Goal: Task Accomplishment & Management: Use online tool/utility

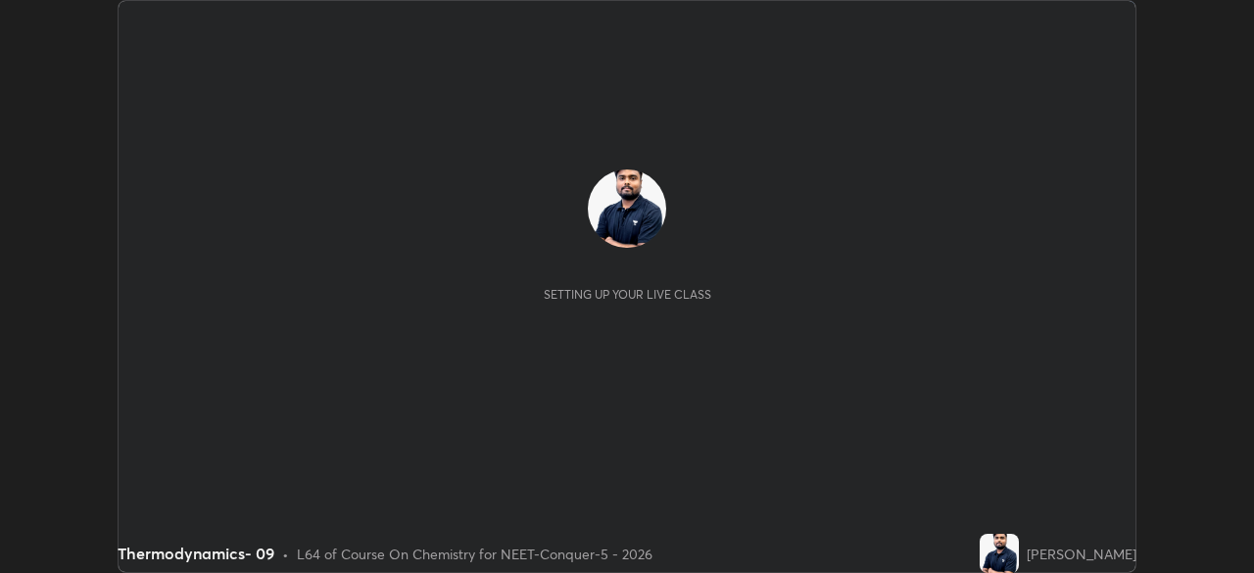
scroll to position [573, 1253]
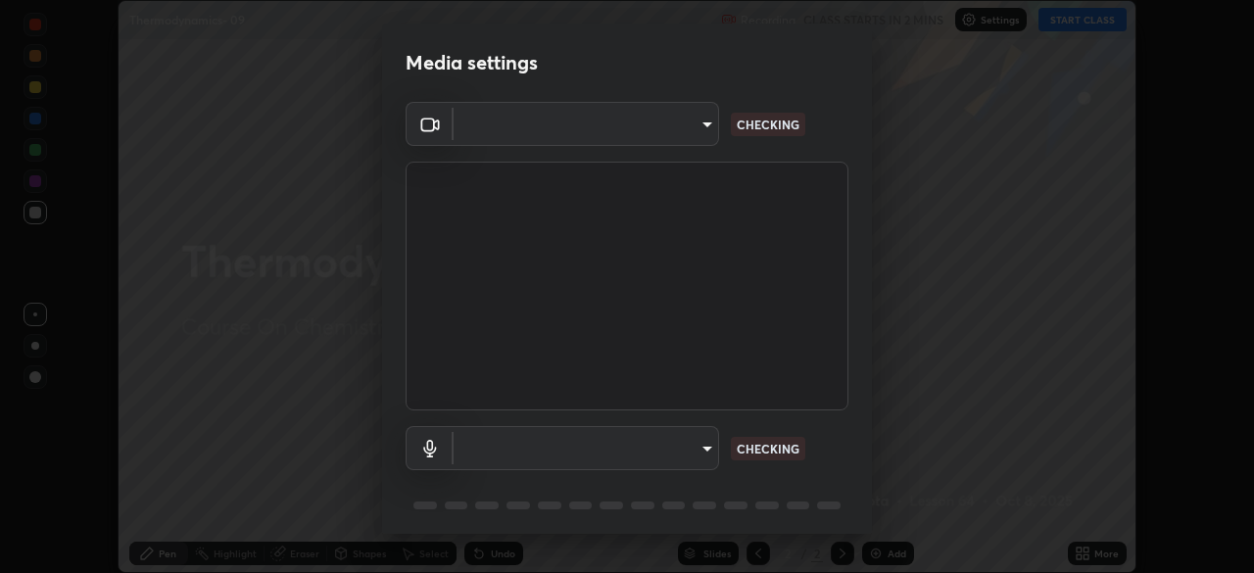
type input "0e50365916b658242f783ed4648cb329f585d10cba28352488c27cd343db3185"
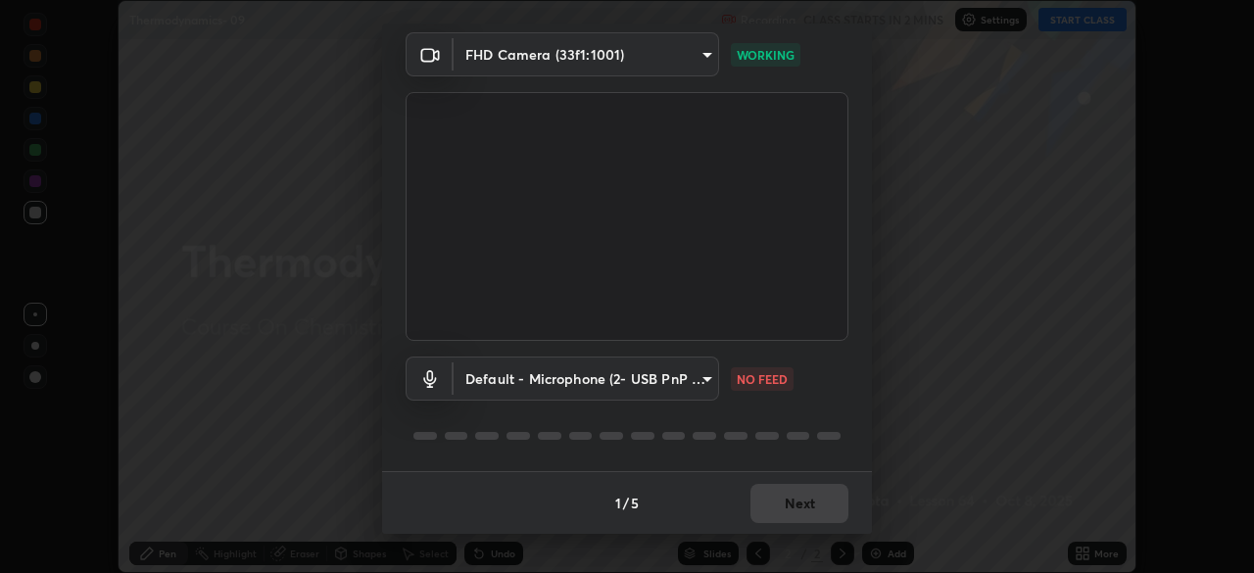
click at [685, 376] on body "Erase all Thermodynamics- 09 Recording CLASS STARTS IN 2 MINS Settings START CL…" at bounding box center [627, 286] width 1254 height 573
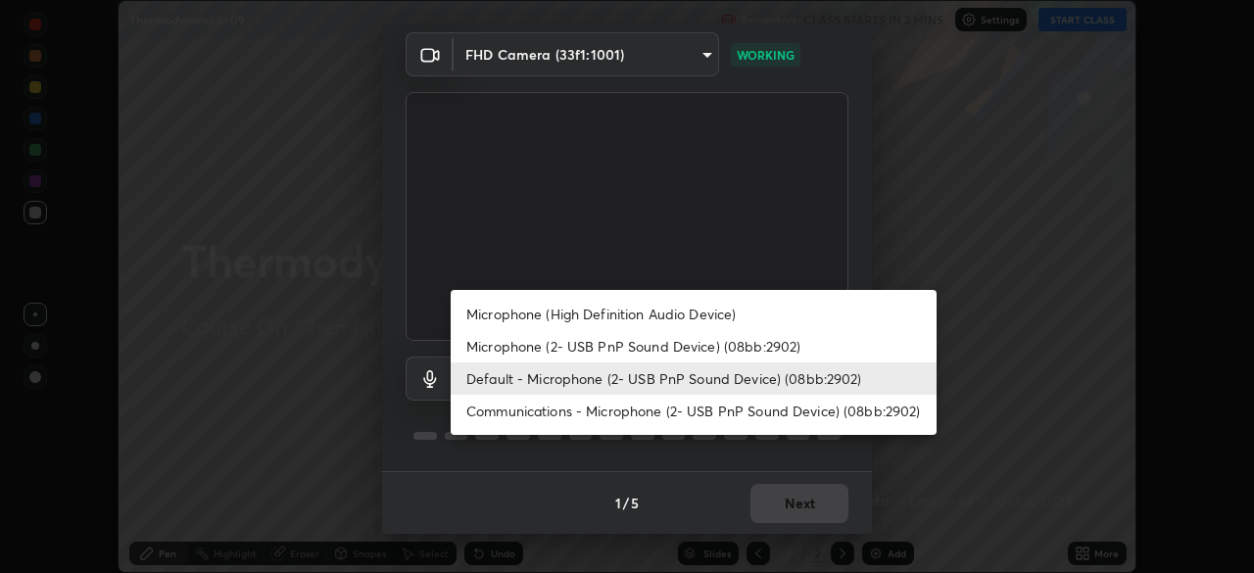
click at [637, 314] on li "Microphone (High Definition Audio Device)" at bounding box center [694, 314] width 486 height 32
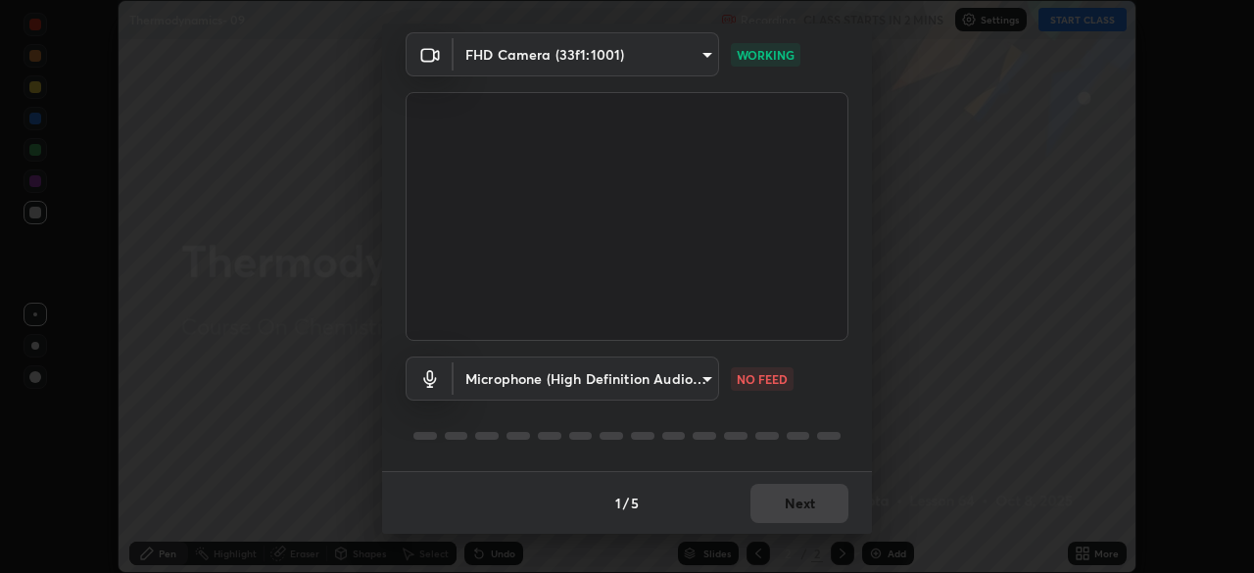
click at [642, 384] on body "Erase all Thermodynamics- 09 Recording CLASS STARTS IN 2 MINS Settings START CL…" at bounding box center [627, 286] width 1254 height 573
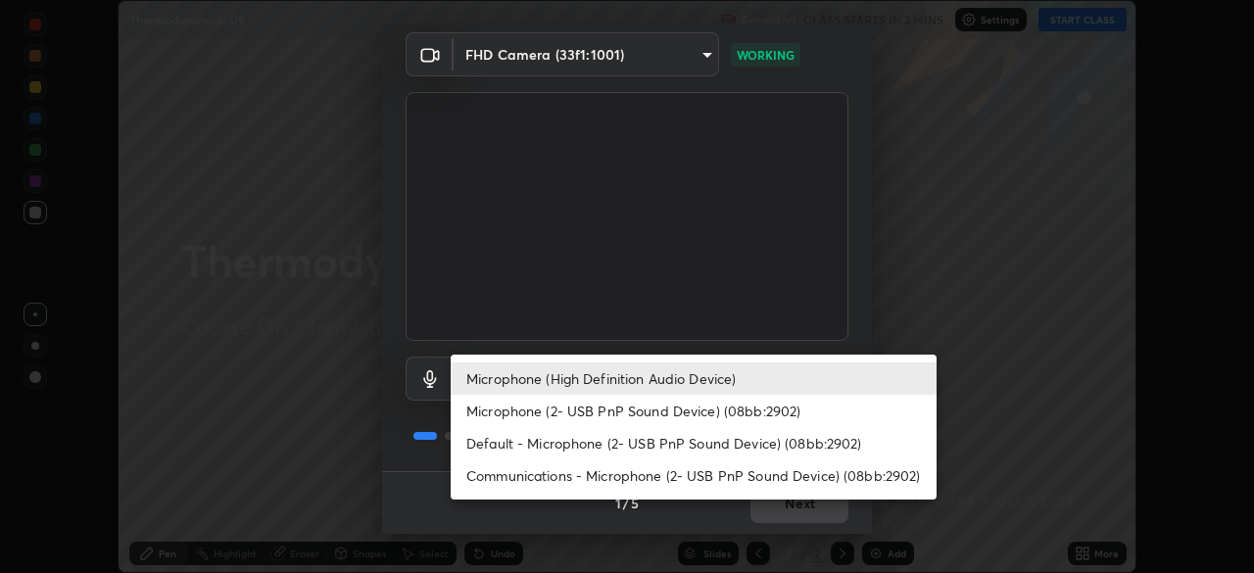
click at [657, 443] on li "Default - Microphone (2- USB PnP Sound Device) (08bb:2902)" at bounding box center [694, 443] width 486 height 32
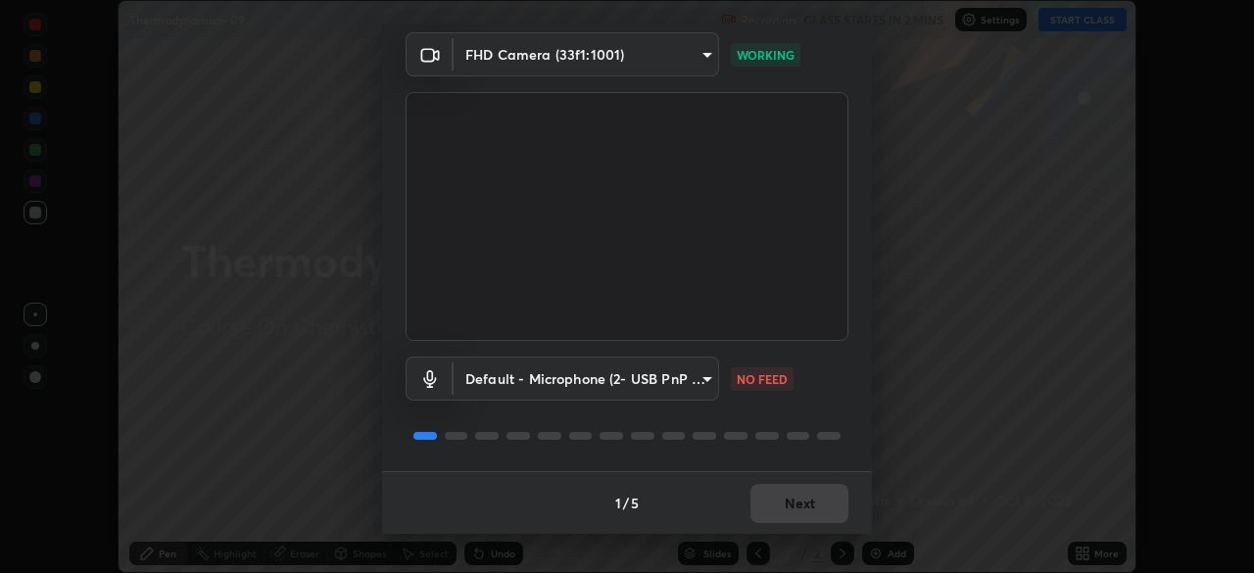
type input "default"
click at [709, 385] on body "Erase all Thermodynamics- 09 Recording CLASS STARTS IN 2 MINS Settings START CL…" at bounding box center [627, 286] width 1254 height 573
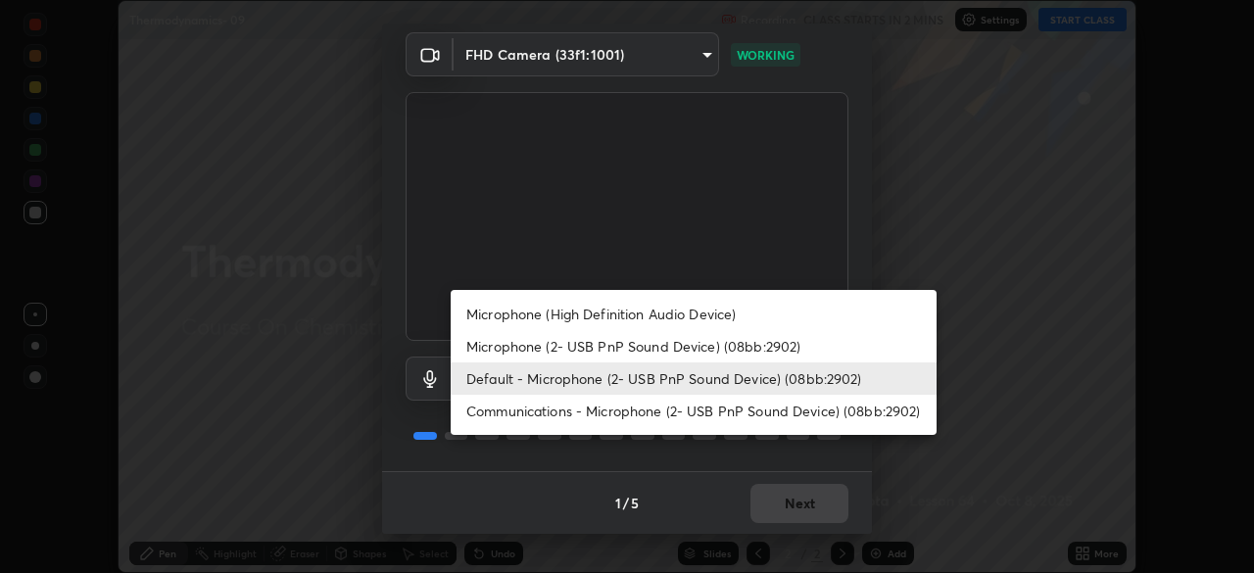
click at [711, 391] on li "Default - Microphone (2- USB PnP Sound Device) (08bb:2902)" at bounding box center [694, 378] width 486 height 32
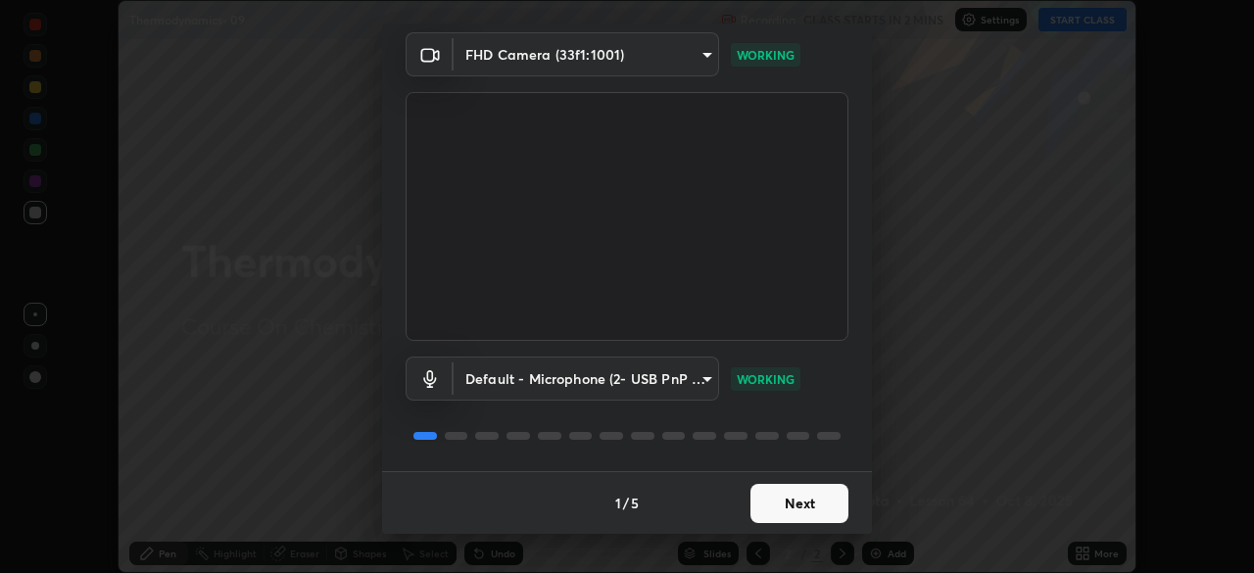
click at [792, 506] on button "Next" at bounding box center [799, 503] width 98 height 39
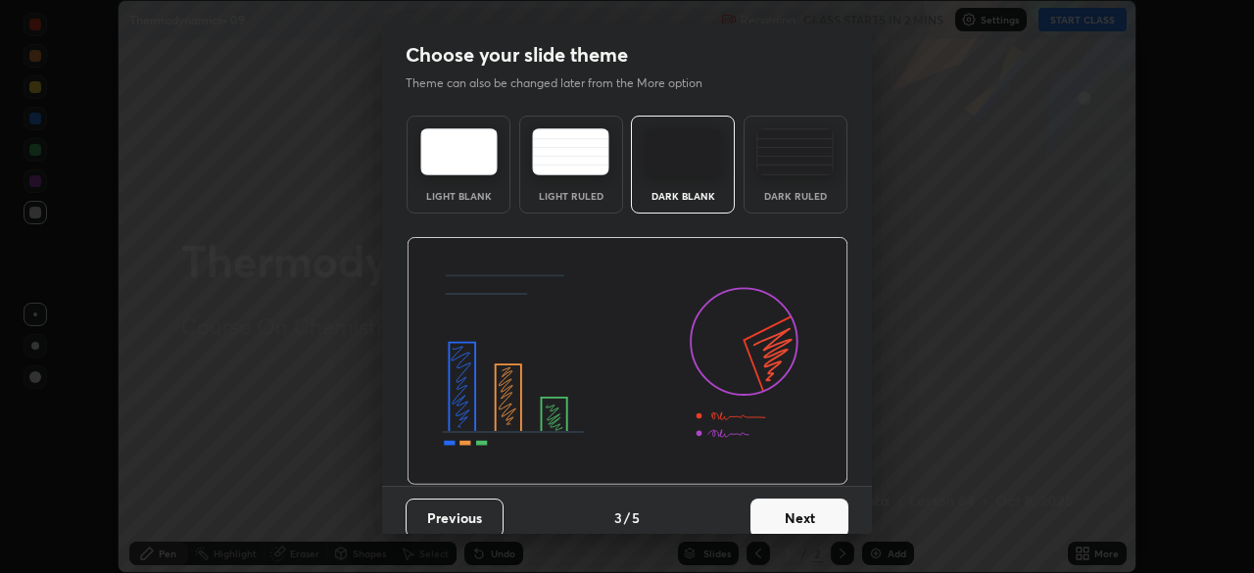
click at [819, 511] on button "Next" at bounding box center [799, 518] width 98 height 39
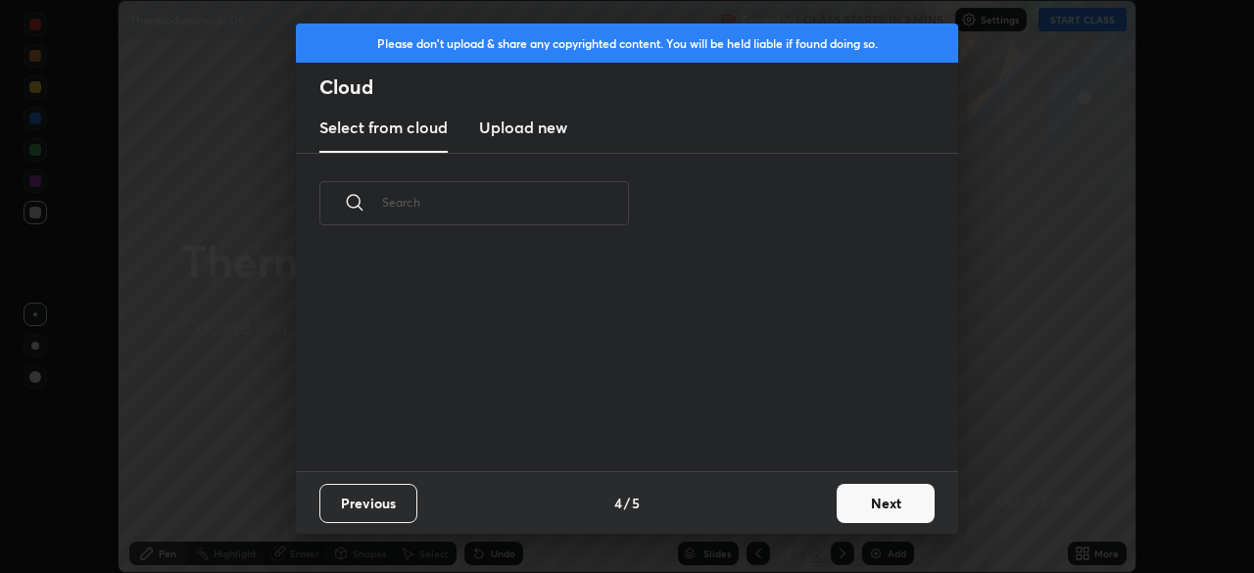
click at [839, 511] on button "Next" at bounding box center [886, 503] width 98 height 39
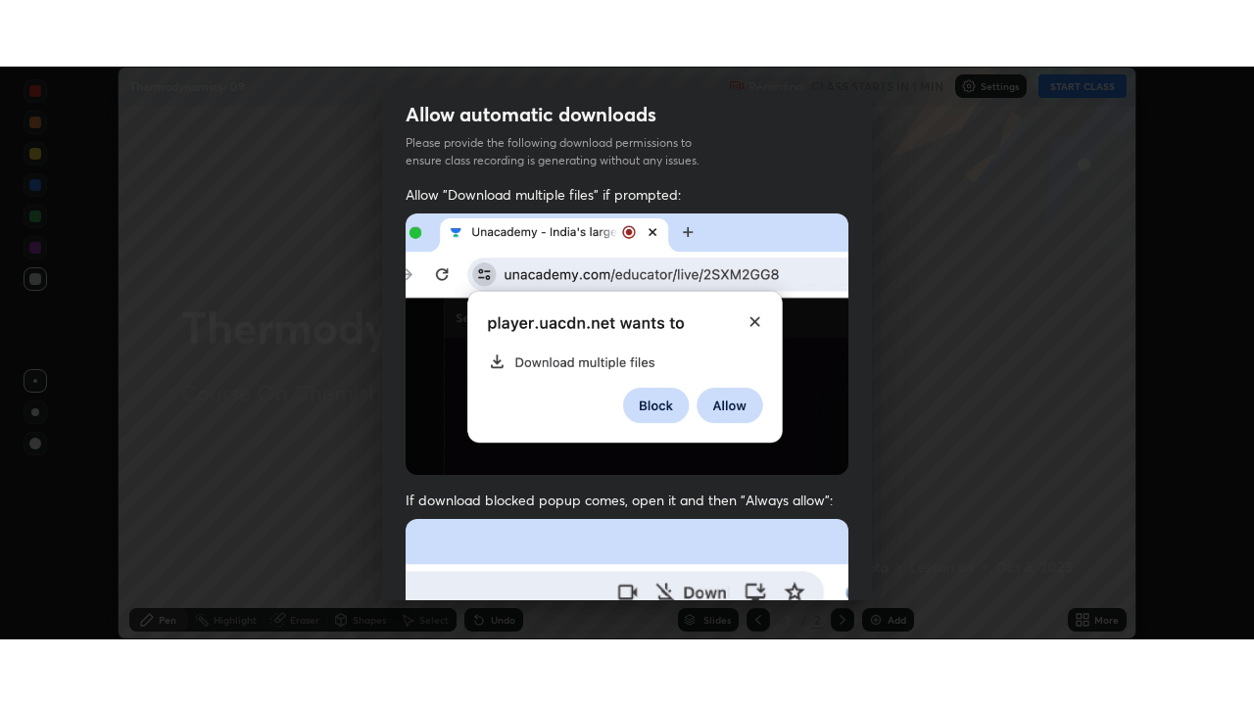
scroll to position [469, 0]
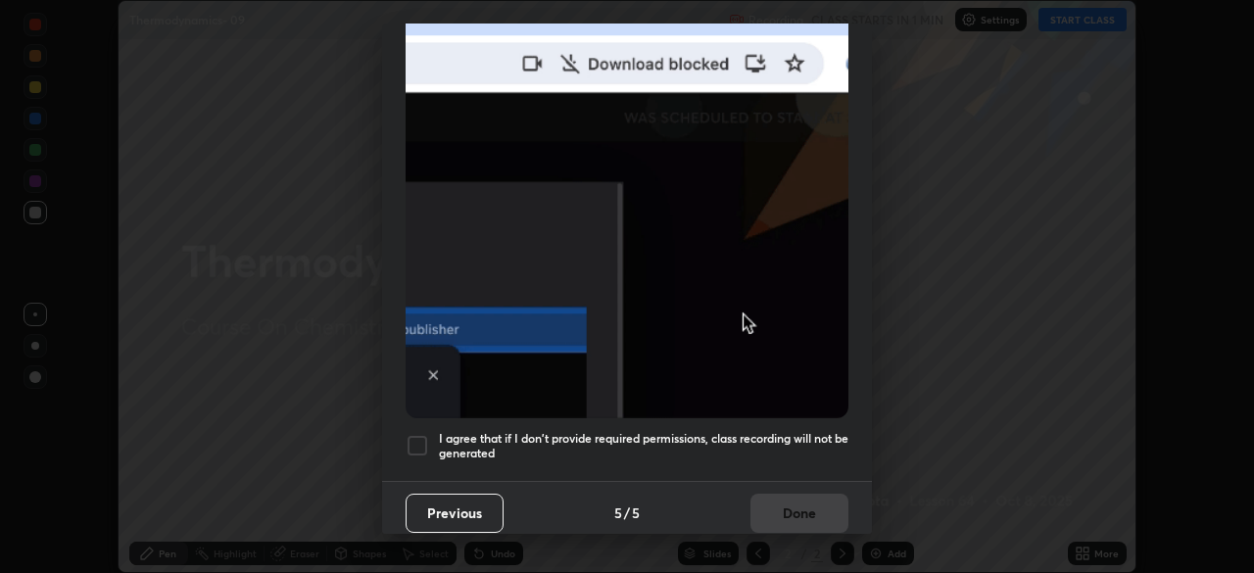
click at [419, 443] on div at bounding box center [418, 446] width 24 height 24
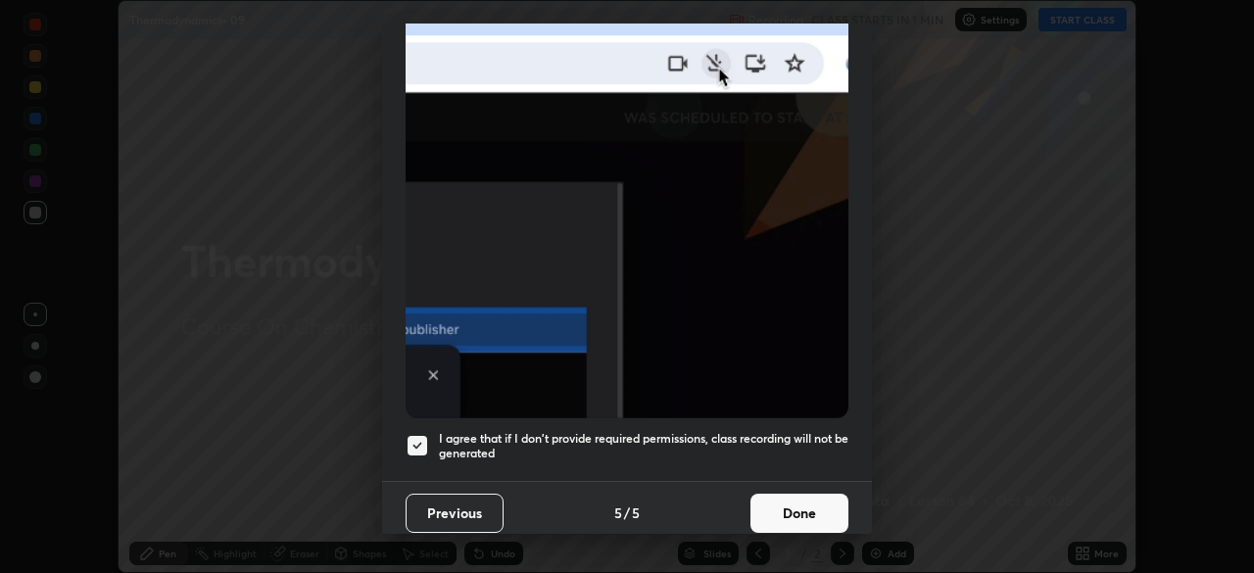
click at [788, 503] on button "Done" at bounding box center [799, 513] width 98 height 39
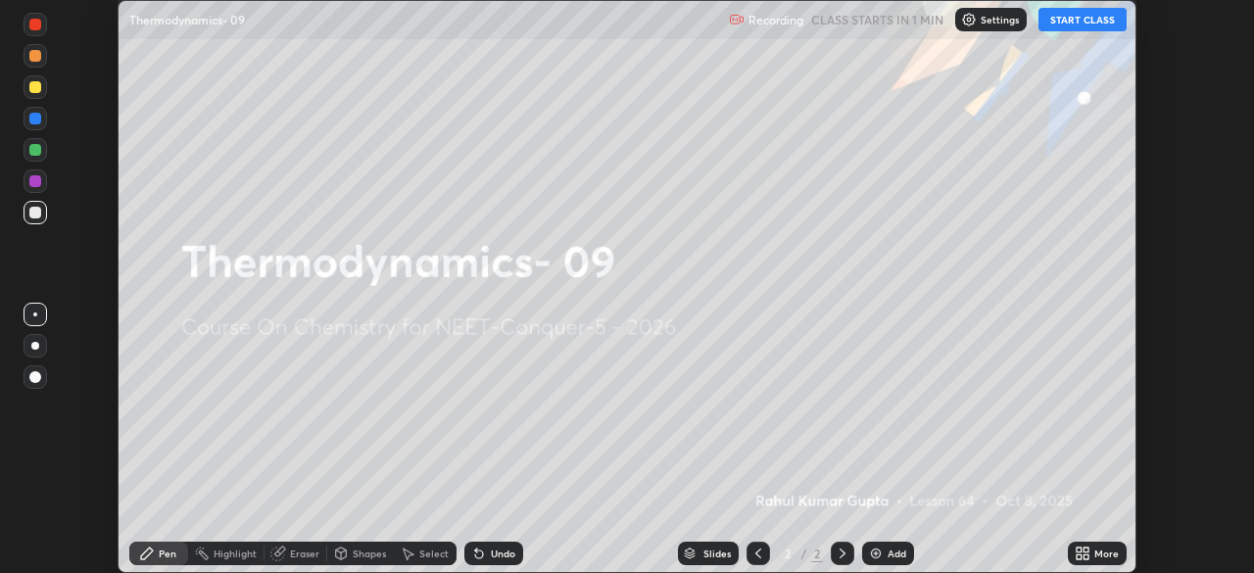
click at [1079, 550] on icon at bounding box center [1079, 550] width 5 height 5
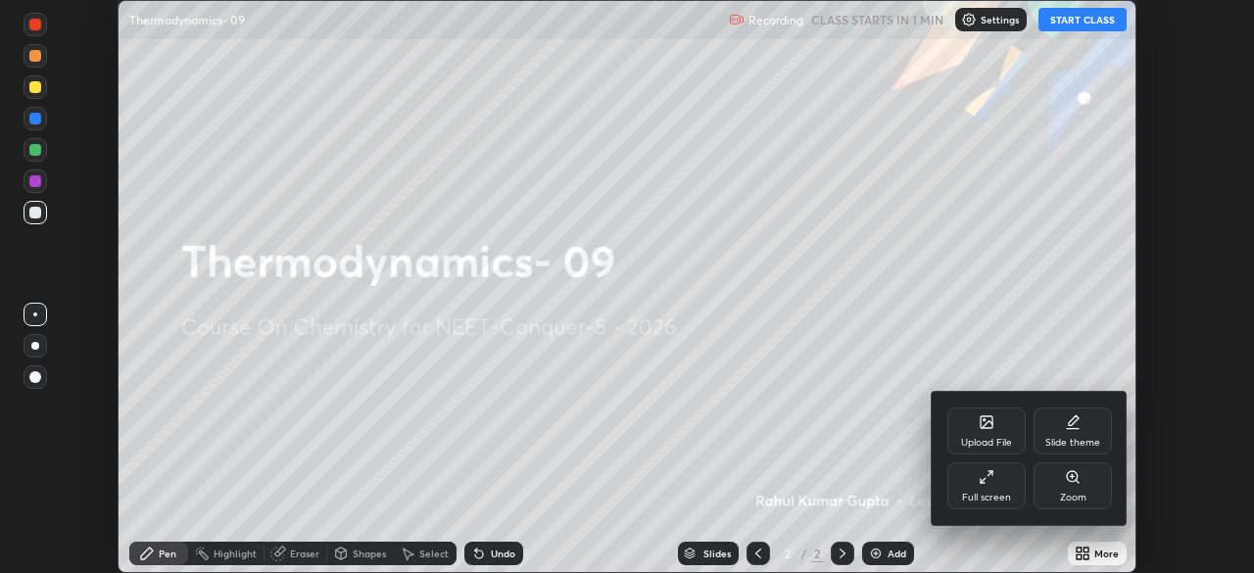
click at [994, 500] on div "Full screen" at bounding box center [986, 498] width 49 height 10
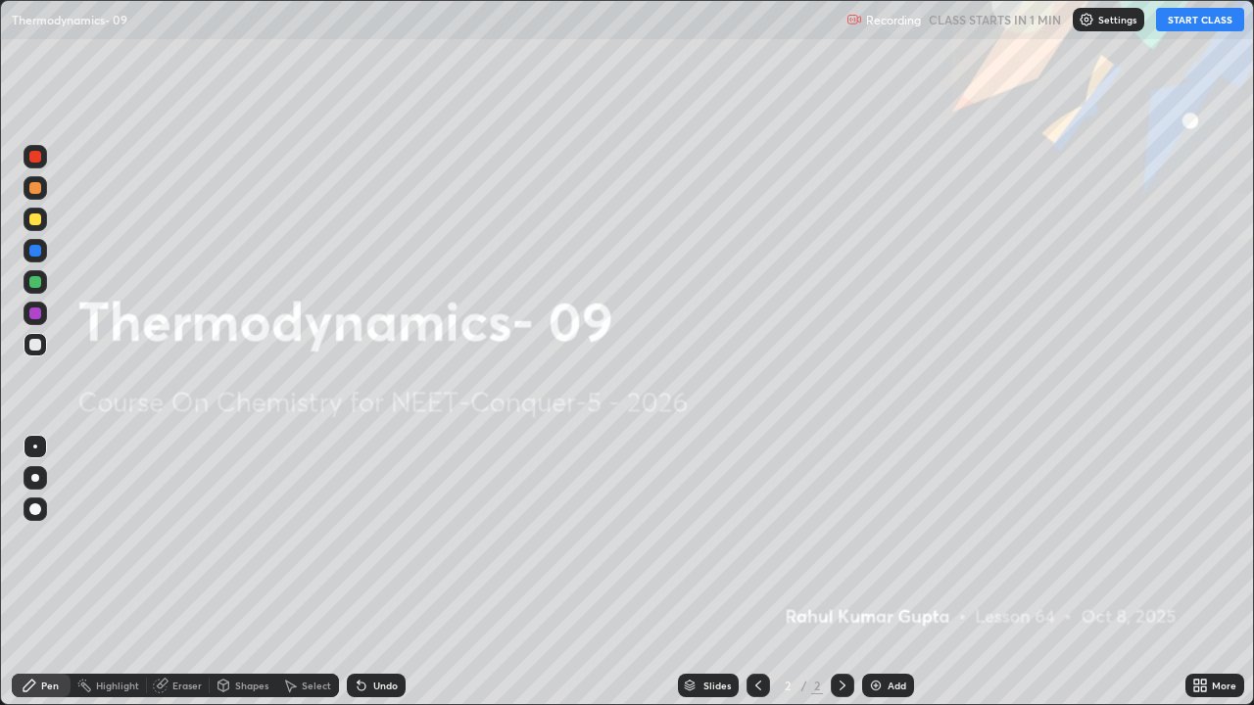
scroll to position [705, 1254]
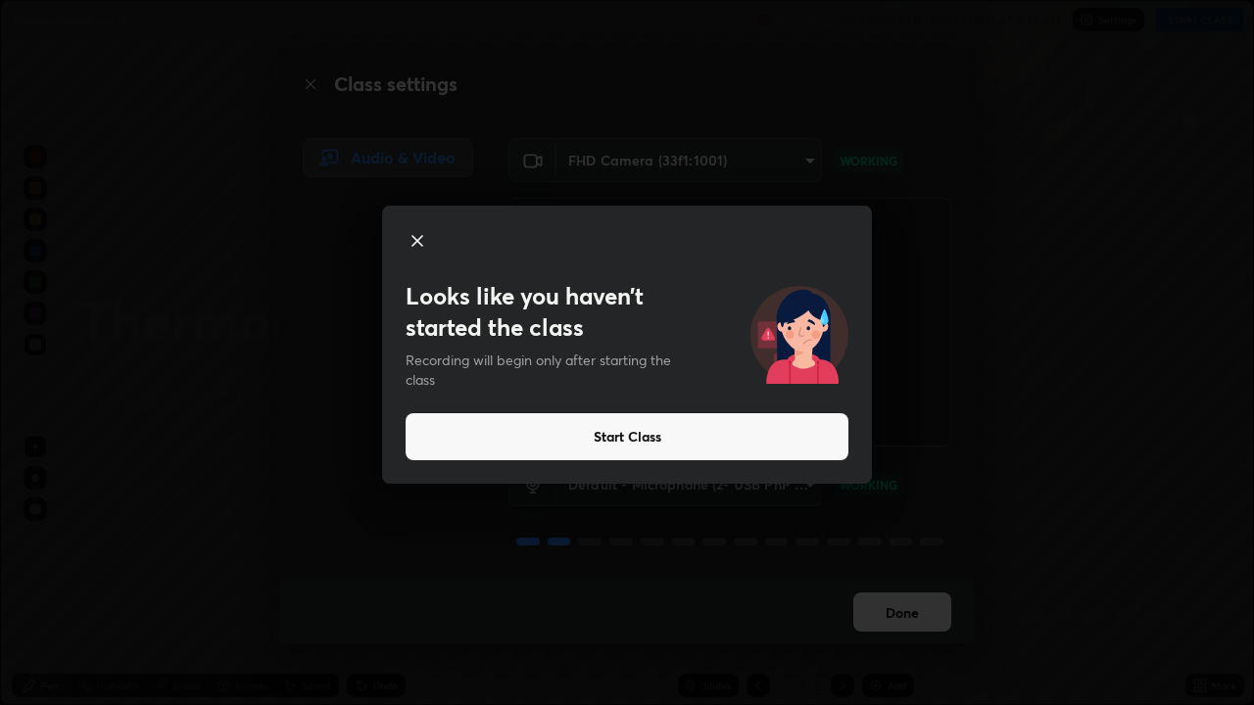
click at [733, 447] on button "Start Class" at bounding box center [627, 436] width 443 height 47
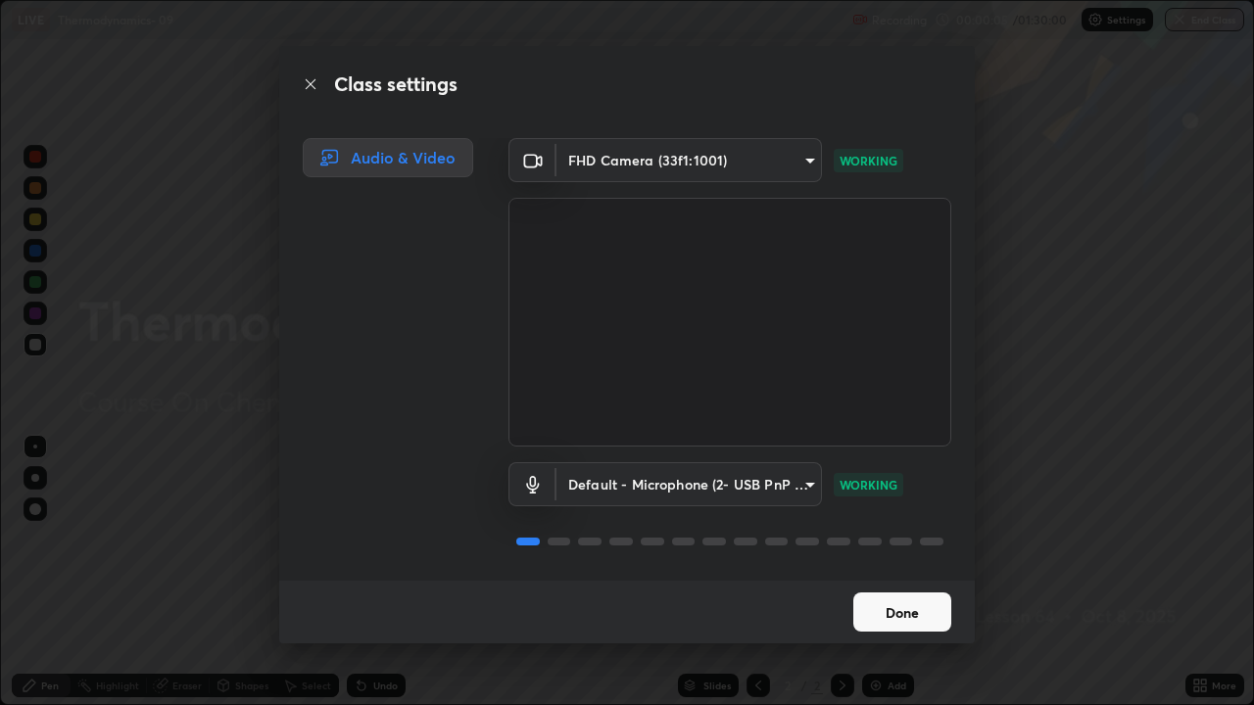
click at [897, 572] on button "Done" at bounding box center [902, 612] width 98 height 39
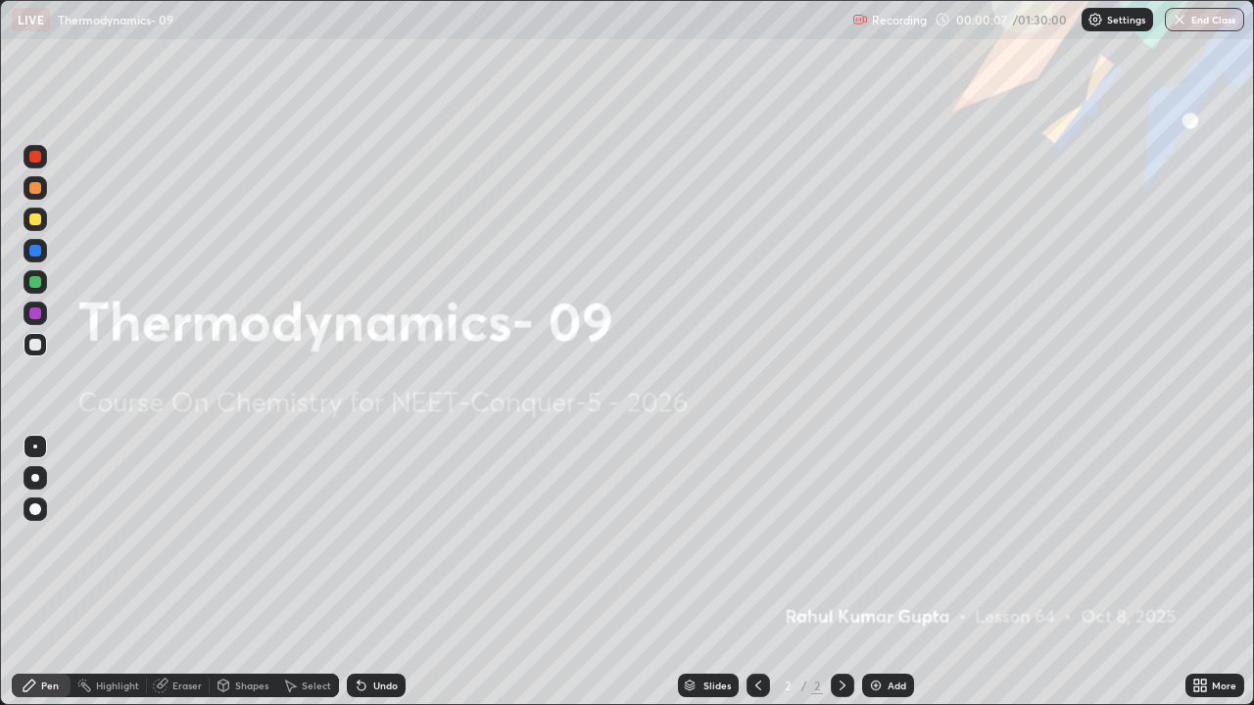
click at [880, 572] on img at bounding box center [876, 686] width 16 height 16
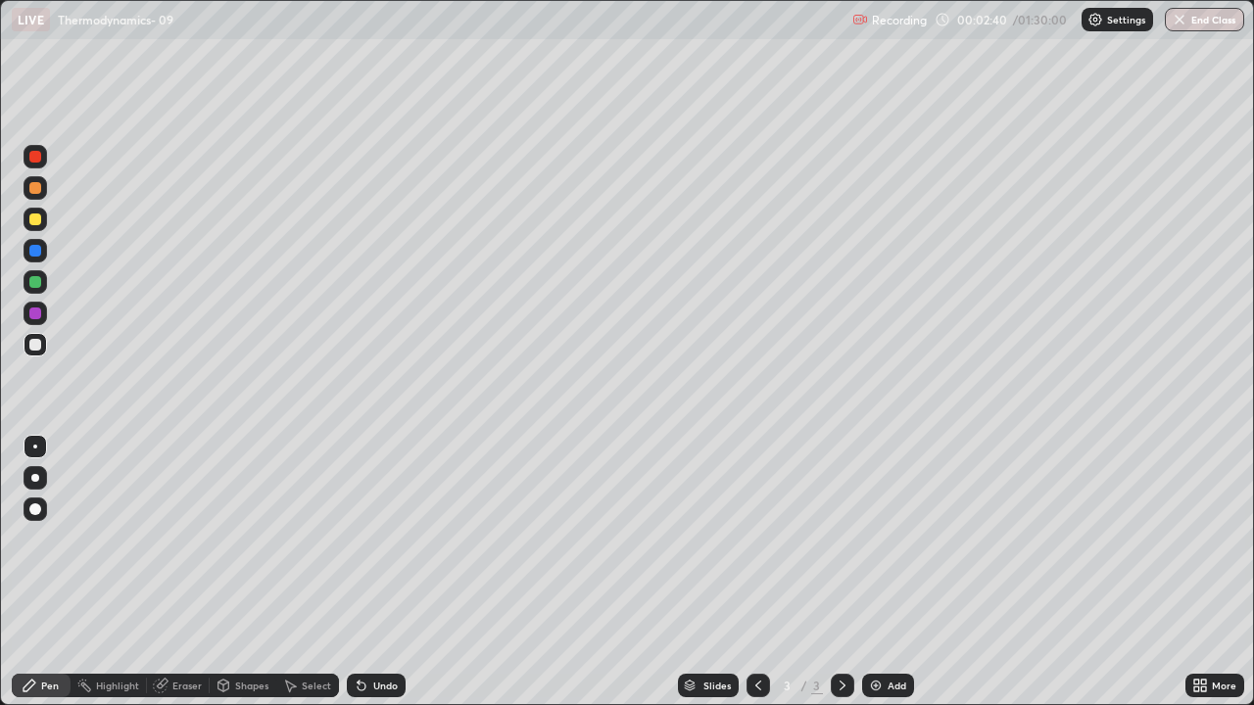
click at [885, 572] on div "Add" at bounding box center [888, 686] width 52 height 24
click at [41, 227] on div at bounding box center [36, 220] width 24 height 24
click at [35, 189] on div at bounding box center [35, 188] width 12 height 12
click at [38, 348] on div at bounding box center [35, 345] width 12 height 12
click at [882, 572] on div "Add" at bounding box center [888, 686] width 52 height 24
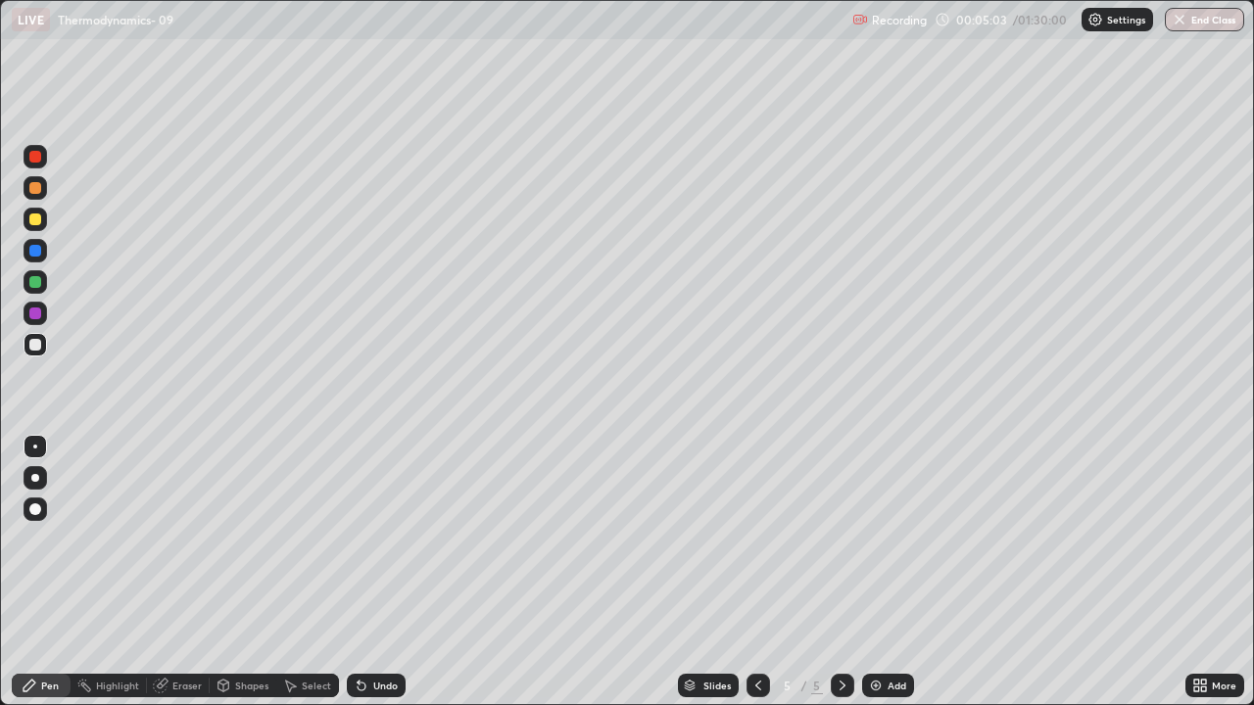
click at [35, 193] on div at bounding box center [35, 188] width 12 height 12
click at [381, 572] on div "Undo" at bounding box center [385, 686] width 24 height 10
click at [244, 572] on div "Shapes" at bounding box center [251, 686] width 33 height 10
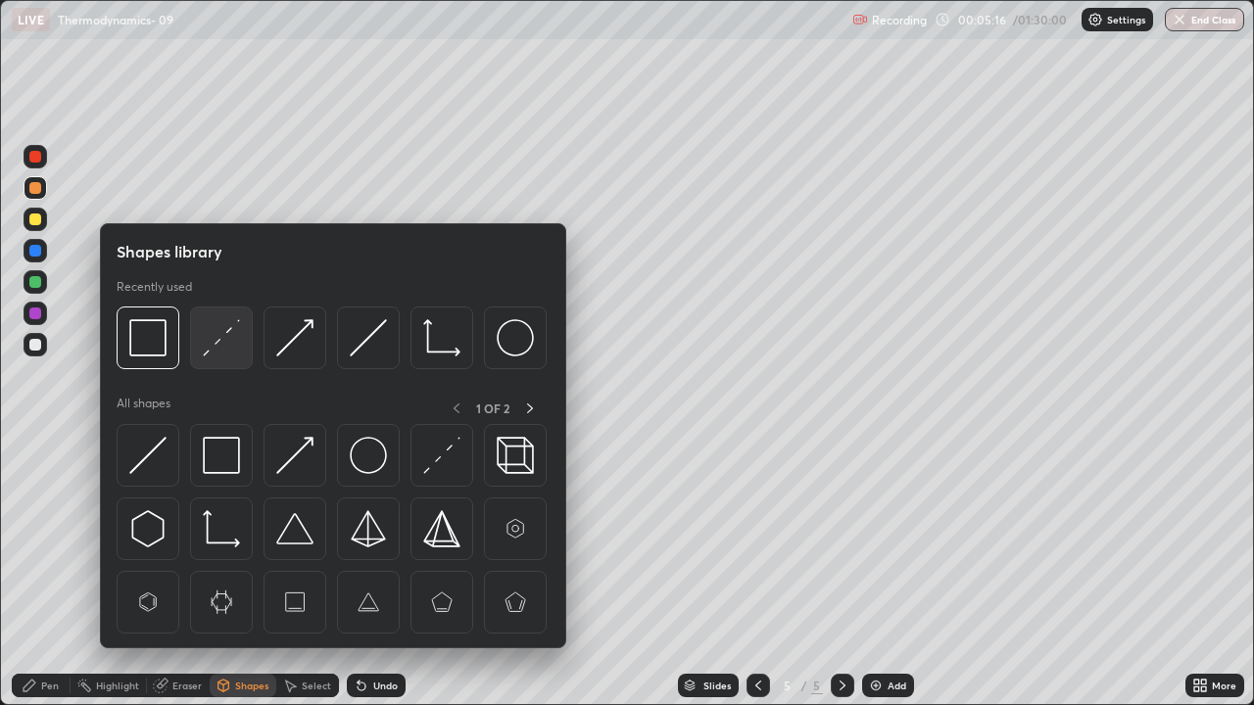
click at [218, 344] on img at bounding box center [221, 337] width 37 height 37
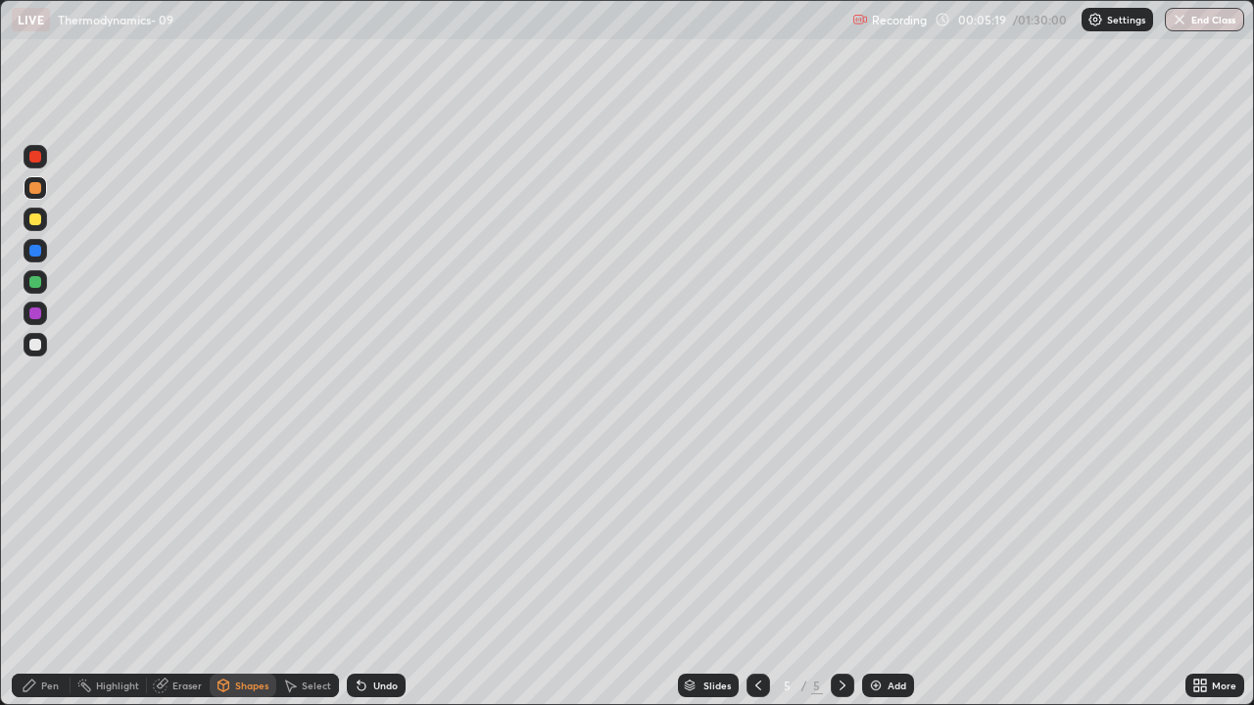
click at [47, 572] on div "Pen" at bounding box center [50, 686] width 18 height 10
click at [35, 478] on div at bounding box center [35, 478] width 8 height 8
click at [243, 572] on div "Shapes" at bounding box center [251, 686] width 33 height 10
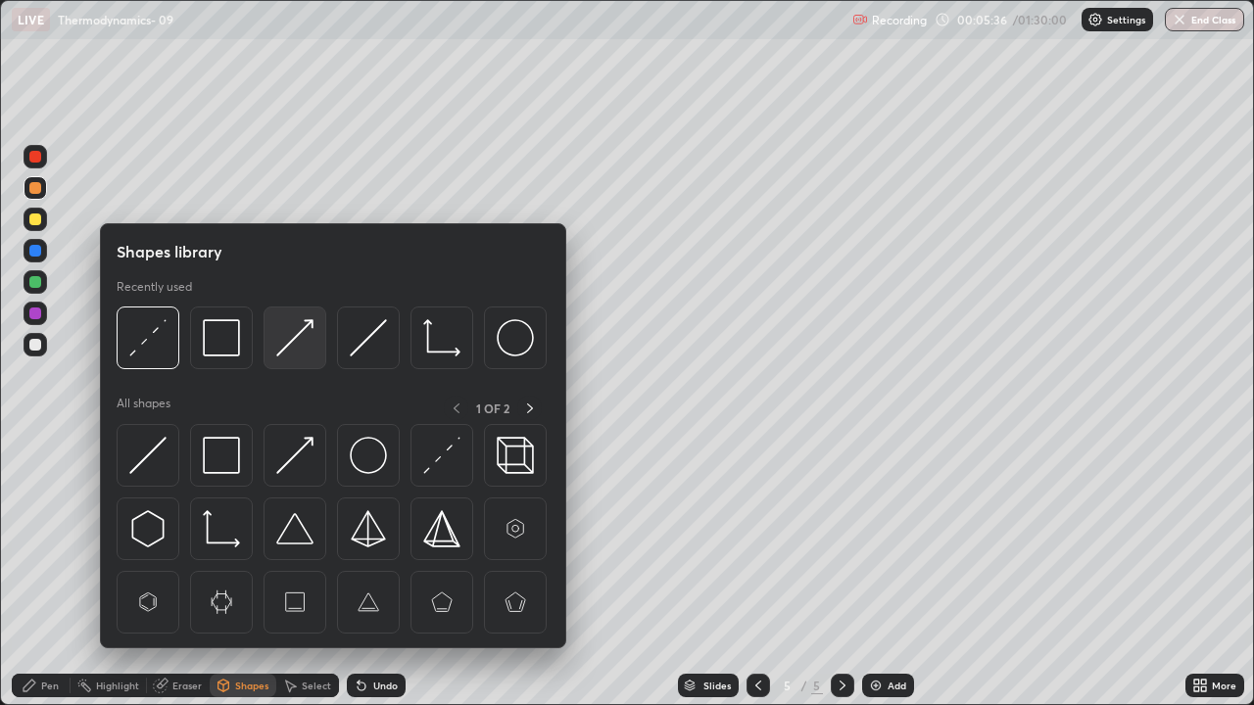
click at [296, 337] on img at bounding box center [294, 337] width 37 height 37
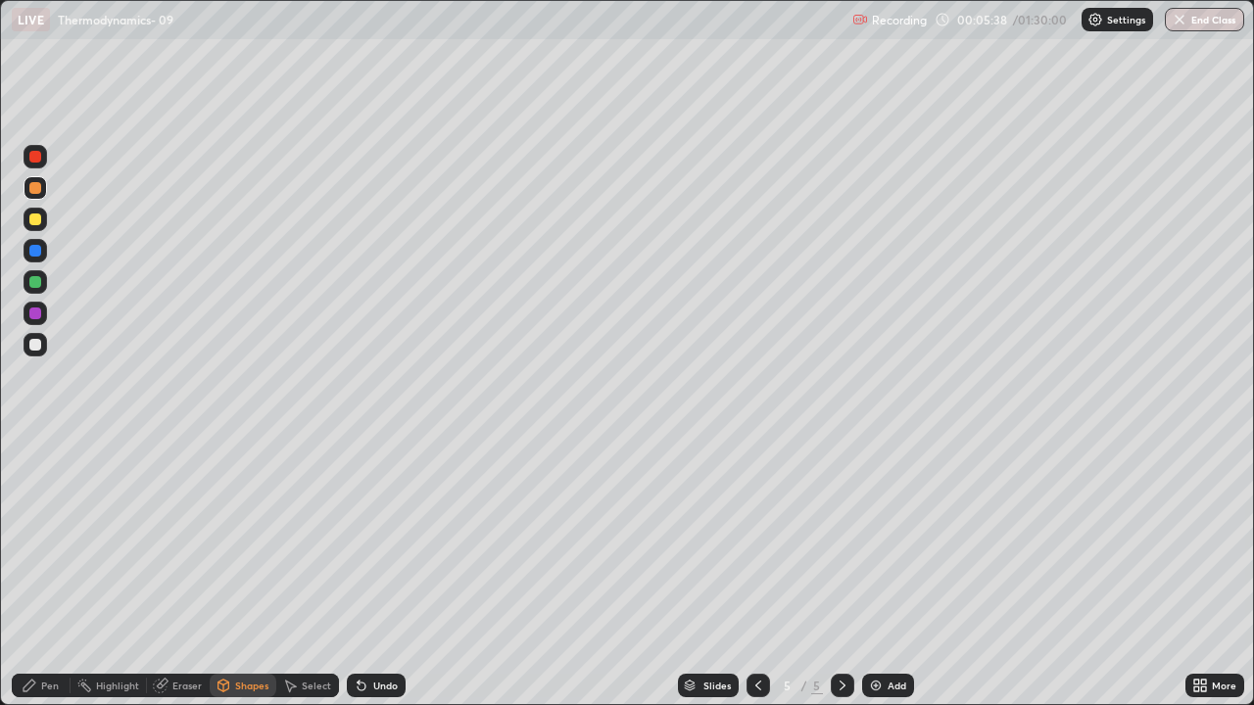
click at [49, 572] on div "Pen" at bounding box center [50, 686] width 18 height 10
click at [36, 352] on div at bounding box center [36, 345] width 24 height 24
click at [36, 226] on div at bounding box center [36, 220] width 24 height 24
click at [889, 572] on div "Add" at bounding box center [897, 686] width 19 height 10
click at [37, 284] on div at bounding box center [35, 282] width 12 height 12
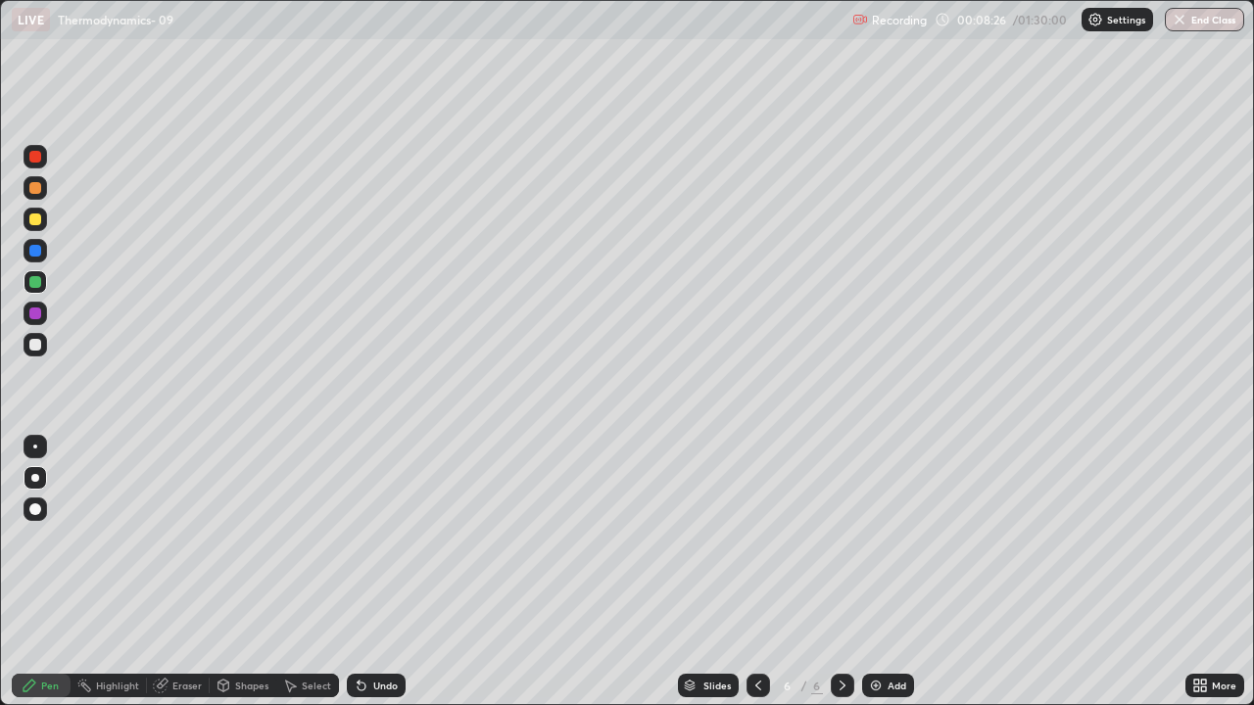
click at [30, 346] on div at bounding box center [35, 345] width 12 height 12
click at [243, 572] on div "Shapes" at bounding box center [251, 686] width 33 height 10
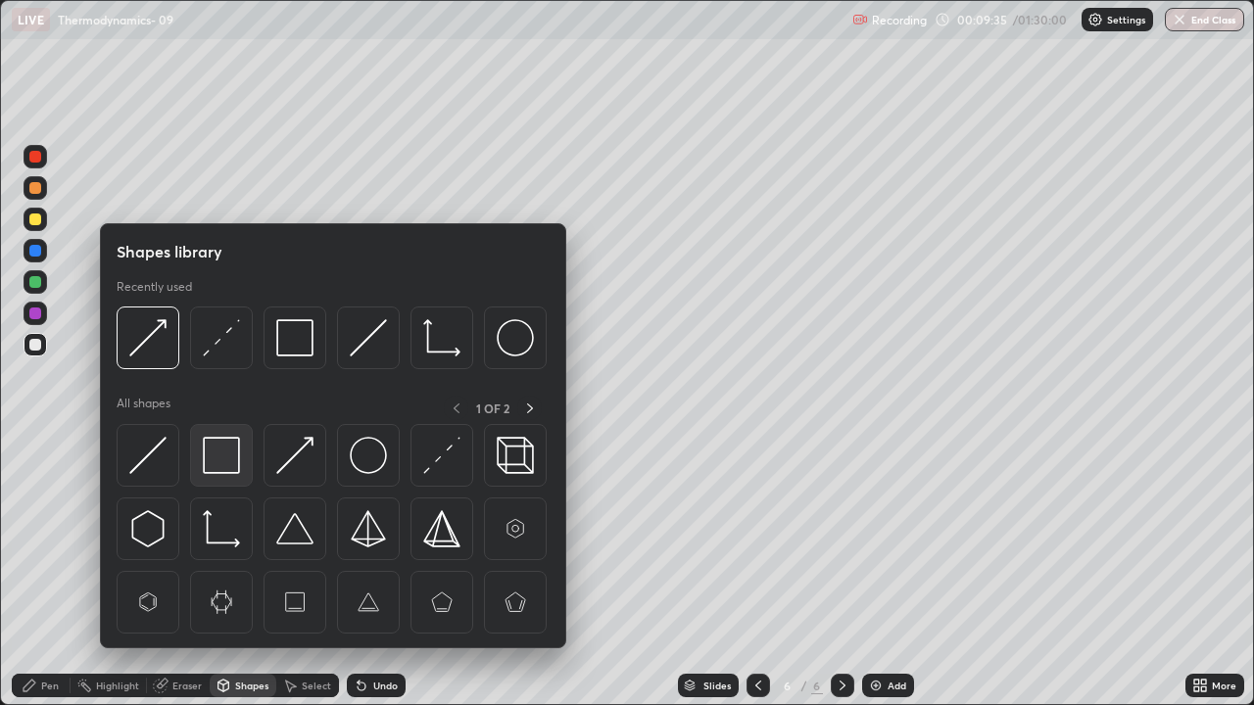
click at [229, 463] on img at bounding box center [221, 455] width 37 height 37
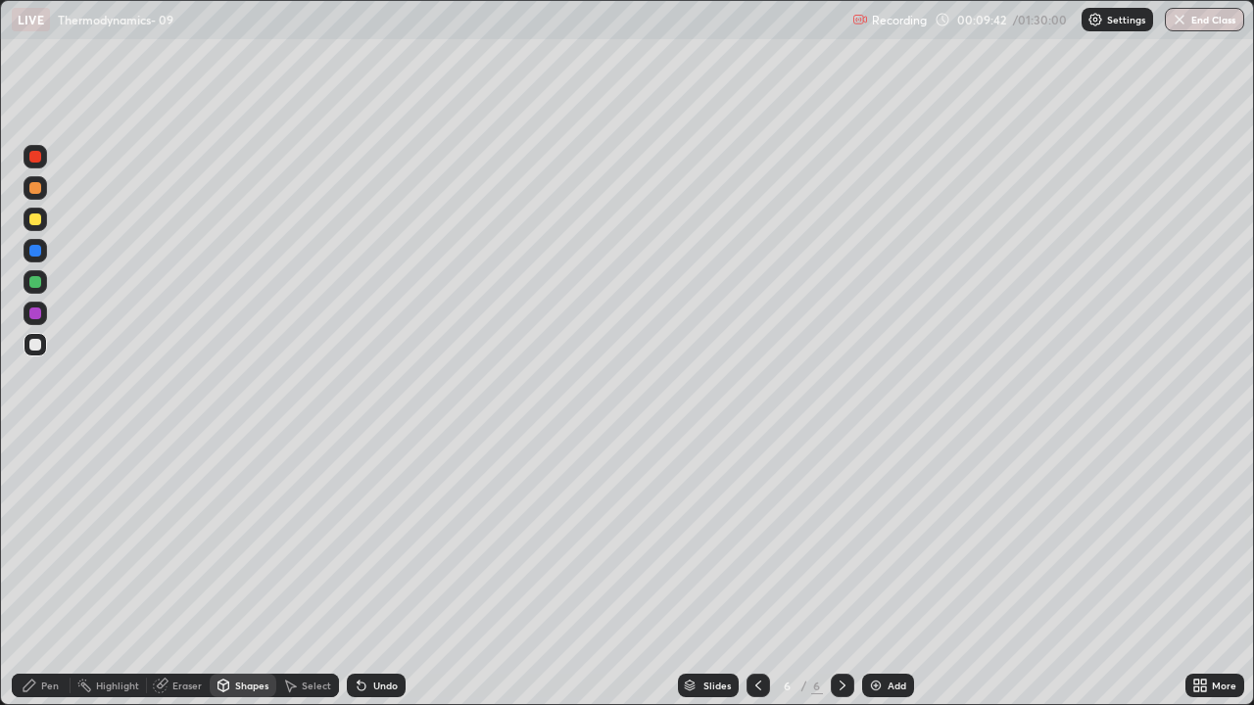
click at [50, 572] on div "Pen" at bounding box center [50, 686] width 18 height 10
click at [756, 572] on icon at bounding box center [758, 686] width 16 height 16
click at [840, 572] on icon at bounding box center [843, 686] width 16 height 16
click at [764, 572] on div at bounding box center [758, 686] width 24 height 24
click at [841, 572] on icon at bounding box center [843, 686] width 16 height 16
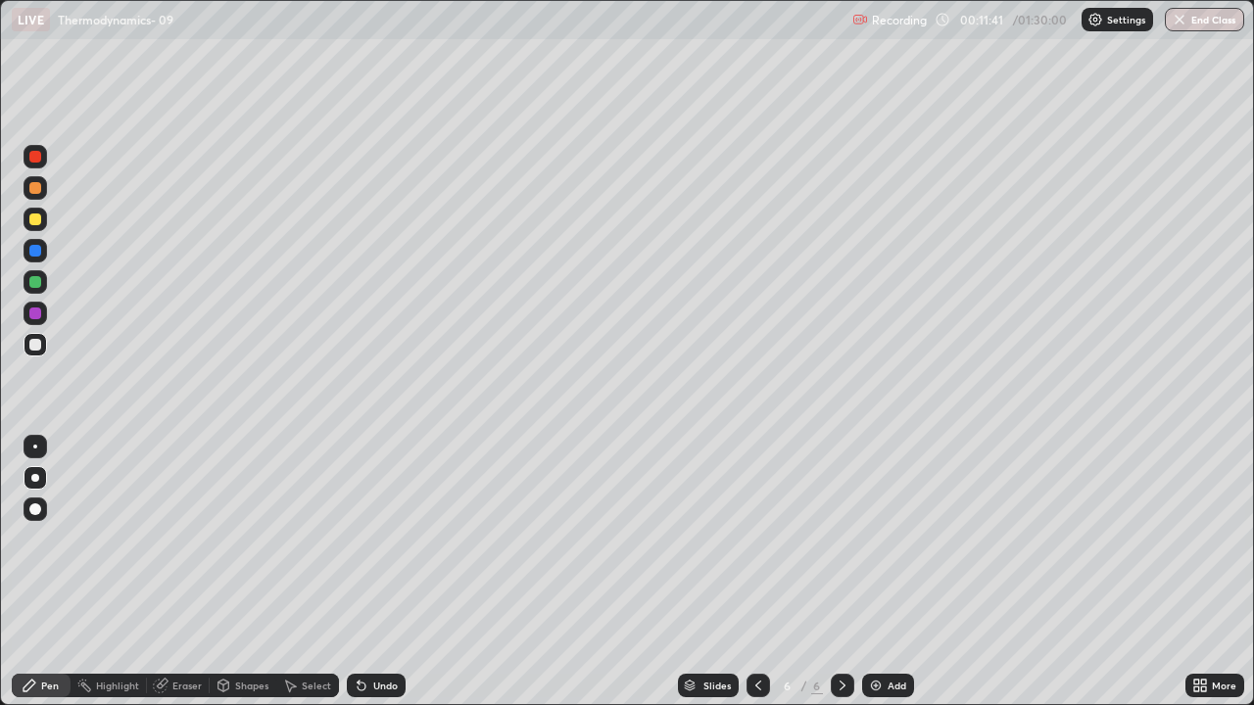
click at [756, 572] on icon at bounding box center [758, 686] width 16 height 16
click at [840, 572] on icon at bounding box center [843, 686] width 16 height 16
click at [881, 572] on img at bounding box center [876, 686] width 16 height 16
click at [40, 346] on div at bounding box center [35, 345] width 12 height 12
click at [375, 572] on div "Undo" at bounding box center [385, 686] width 24 height 10
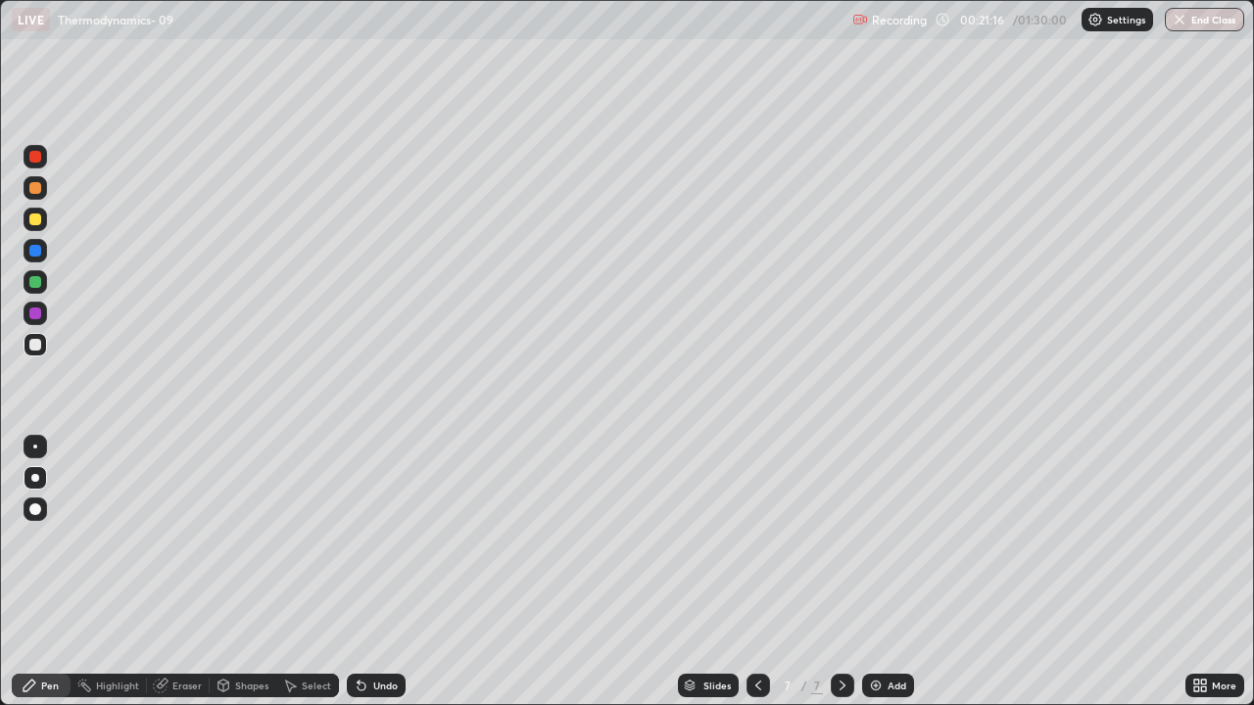
click at [37, 316] on div at bounding box center [35, 314] width 12 height 12
click at [888, 572] on div "Add" at bounding box center [897, 686] width 19 height 10
click at [35, 189] on div at bounding box center [35, 188] width 12 height 12
click at [237, 572] on div "Shapes" at bounding box center [251, 686] width 33 height 10
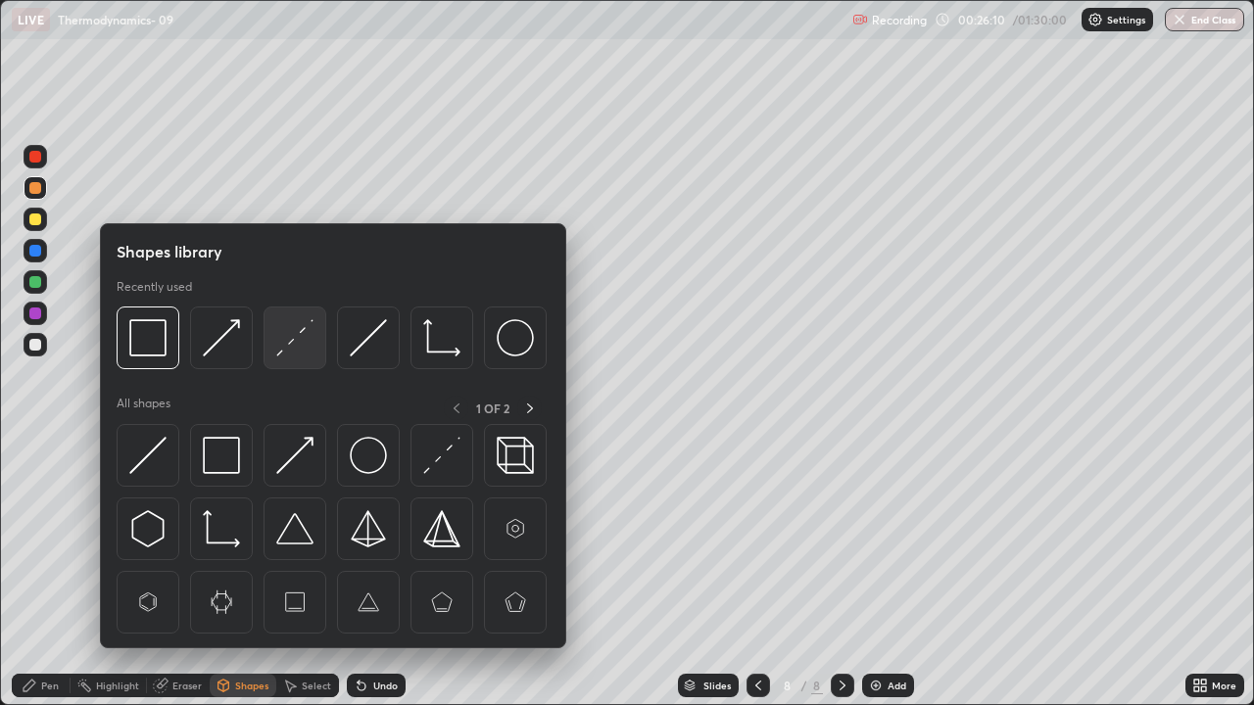
click at [299, 338] on img at bounding box center [294, 337] width 37 height 37
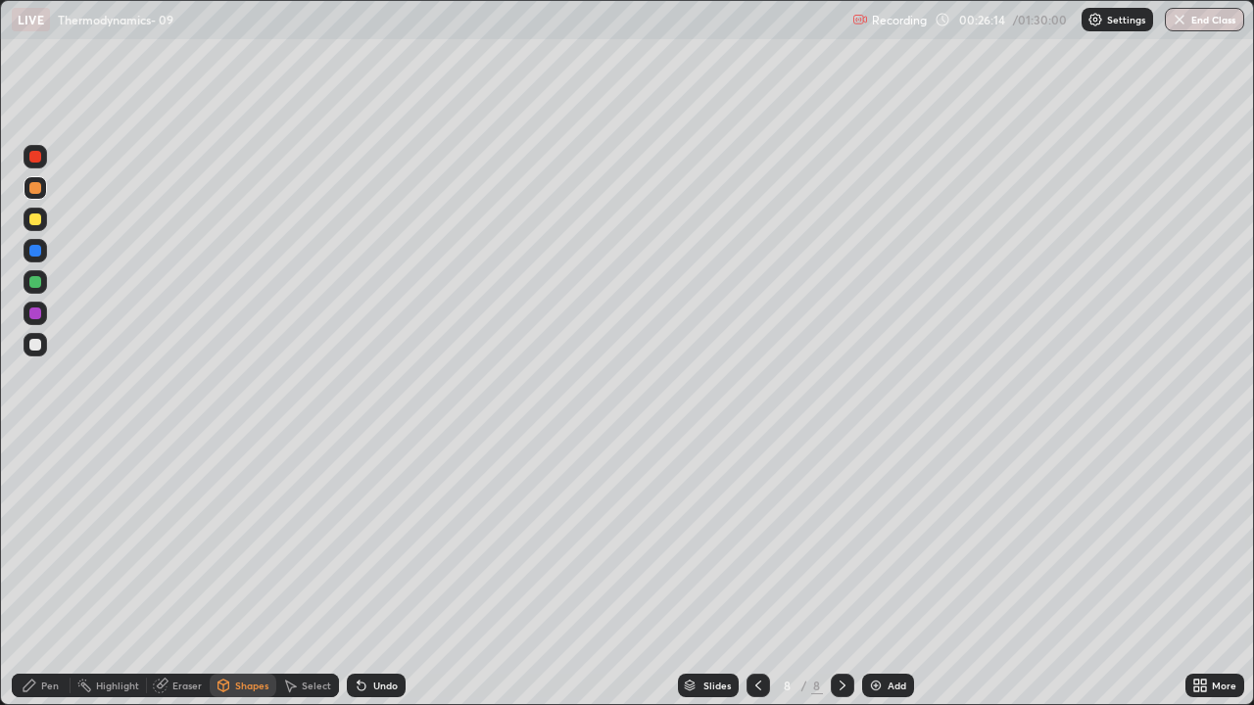
click at [32, 572] on icon at bounding box center [30, 686] width 12 height 12
click at [37, 347] on div at bounding box center [35, 345] width 12 height 12
click at [877, 572] on img at bounding box center [876, 686] width 16 height 16
click at [373, 572] on div "Undo" at bounding box center [385, 686] width 24 height 10
click at [377, 572] on div "Undo" at bounding box center [385, 686] width 24 height 10
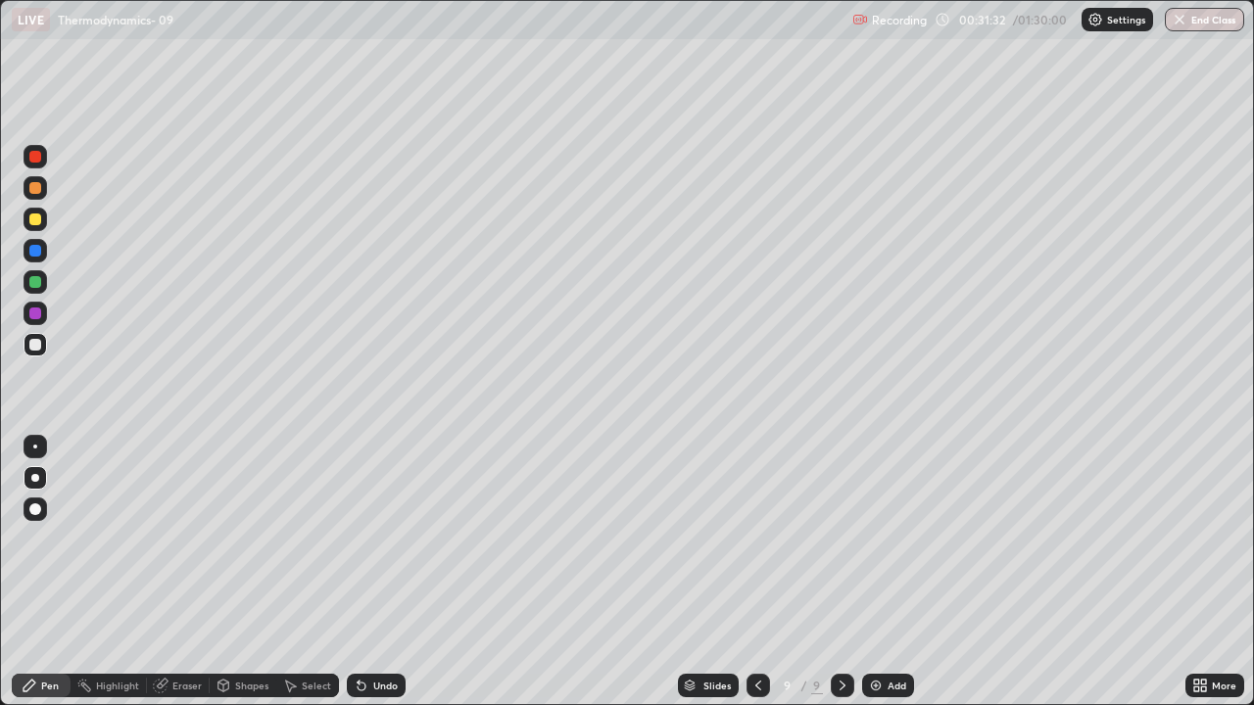
click at [373, 572] on div "Undo" at bounding box center [385, 686] width 24 height 10
click at [375, 572] on div "Undo" at bounding box center [376, 686] width 59 height 24
click at [34, 312] on div at bounding box center [35, 314] width 12 height 12
click at [36, 348] on div at bounding box center [35, 345] width 12 height 12
click at [35, 283] on div at bounding box center [35, 282] width 12 height 12
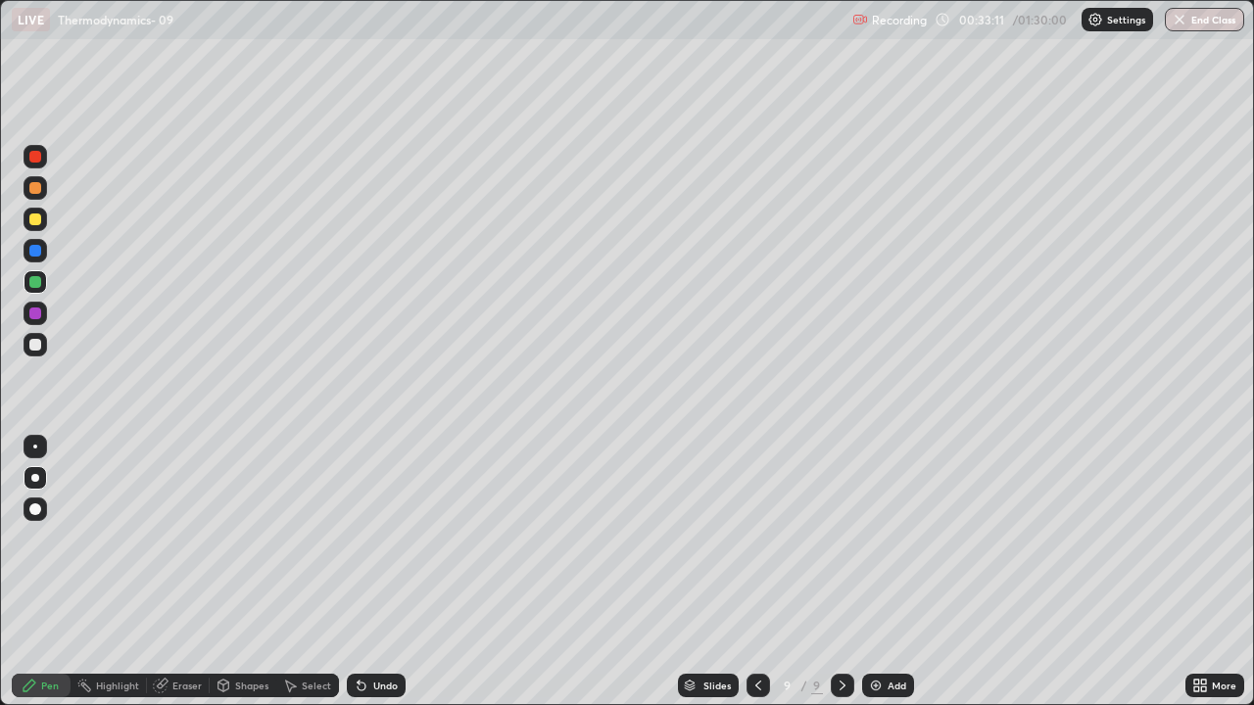
click at [366, 572] on div "Undo" at bounding box center [376, 686] width 59 height 24
click at [359, 572] on icon at bounding box center [362, 687] width 8 height 8
click at [126, 572] on div "Highlight" at bounding box center [117, 686] width 43 height 10
click at [180, 572] on div "Eraser" at bounding box center [186, 686] width 29 height 10
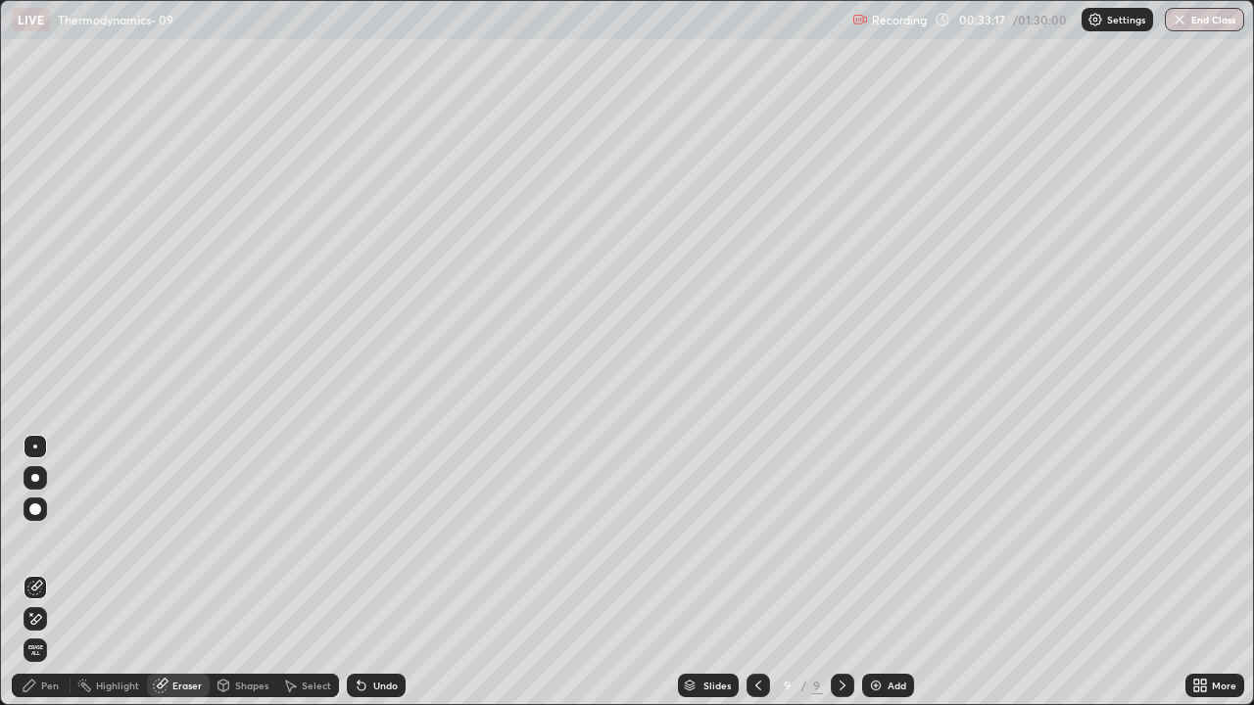
click at [57, 572] on div "Pen" at bounding box center [50, 686] width 18 height 10
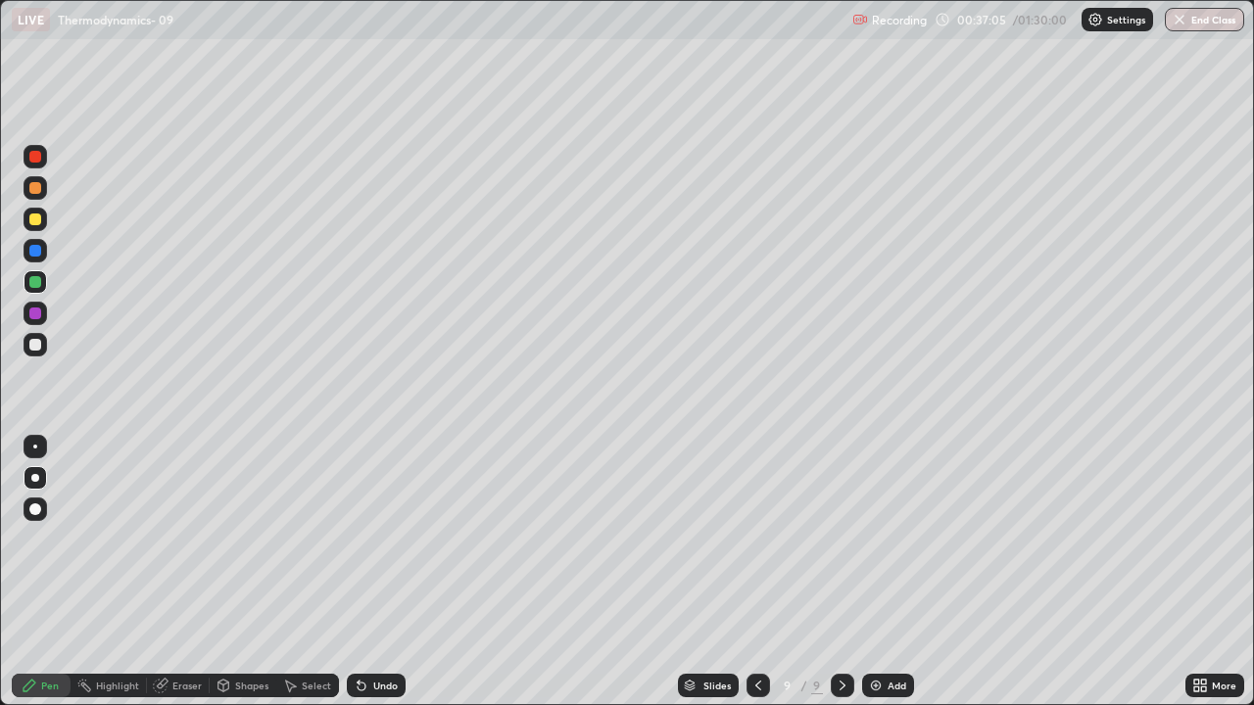
click at [882, 572] on div "Add" at bounding box center [888, 686] width 52 height 24
click at [33, 218] on div at bounding box center [35, 220] width 12 height 12
click at [248, 572] on div "Shapes" at bounding box center [243, 686] width 67 height 24
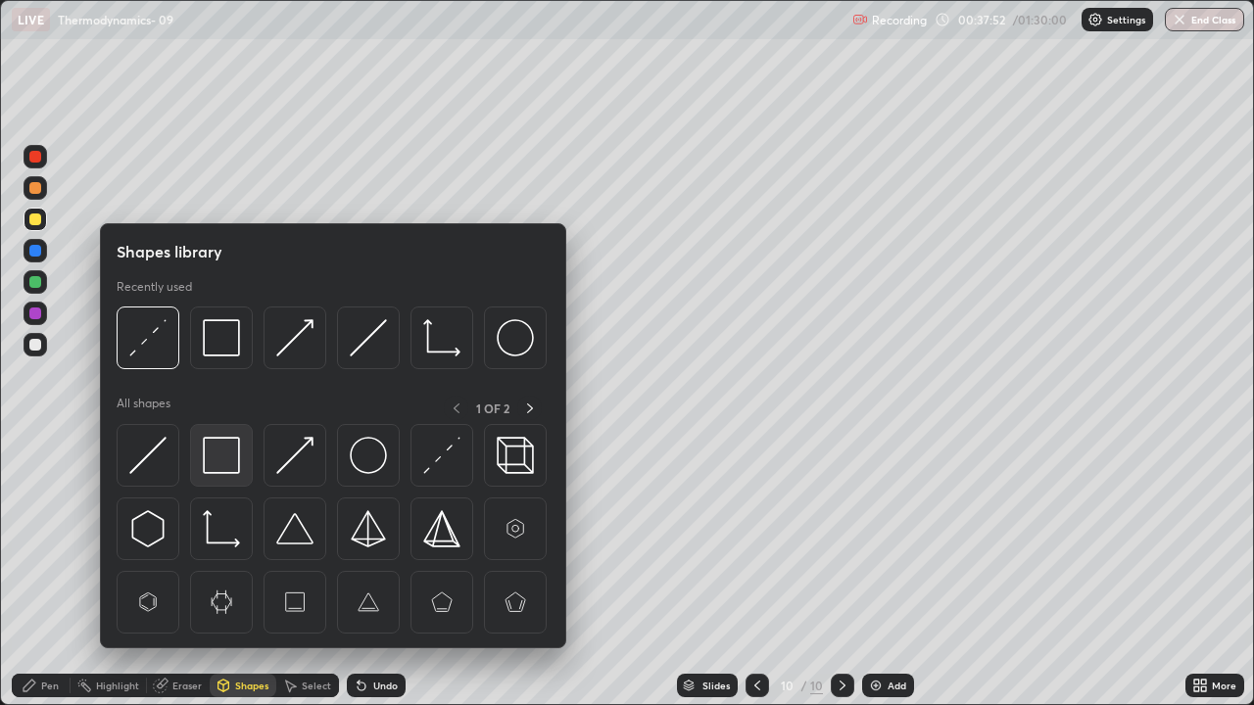
click at [223, 454] on img at bounding box center [221, 455] width 37 height 37
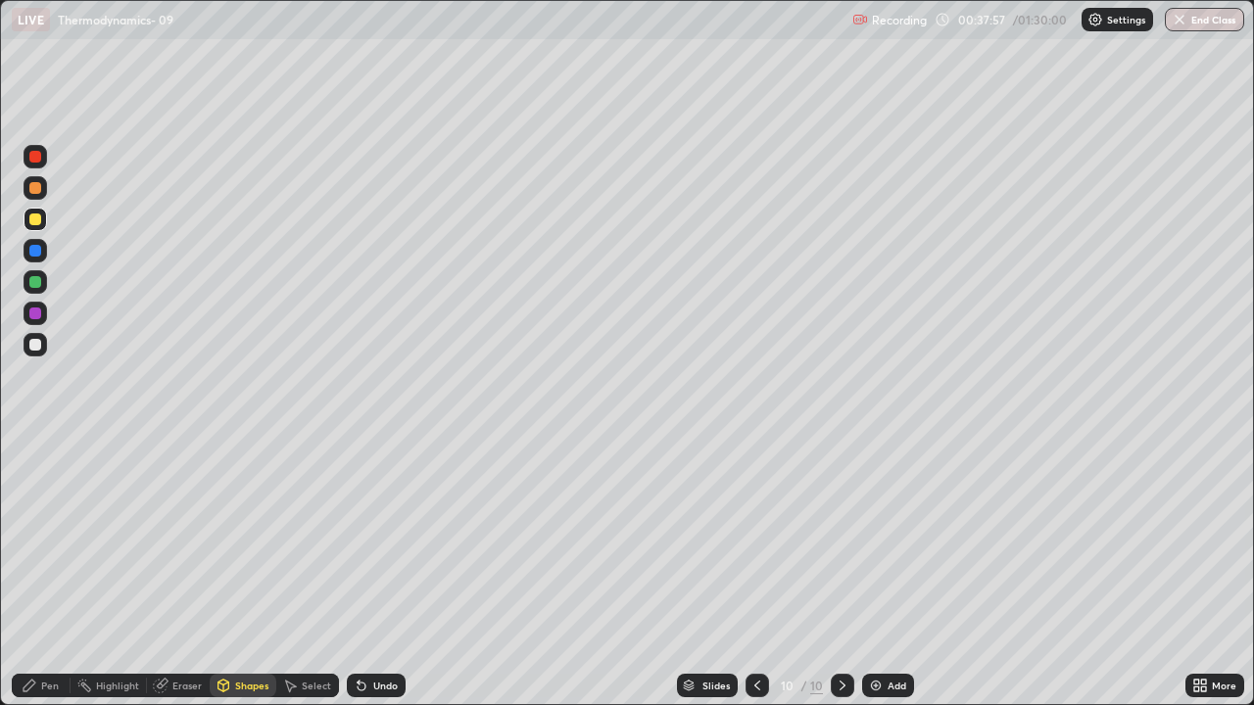
click at [41, 572] on div "Pen" at bounding box center [41, 686] width 59 height 24
click at [37, 345] on div at bounding box center [35, 345] width 12 height 12
click at [36, 281] on div at bounding box center [35, 282] width 12 height 12
click at [32, 344] on div at bounding box center [35, 345] width 12 height 12
click at [899, 572] on div "Add" at bounding box center [888, 686] width 52 height 24
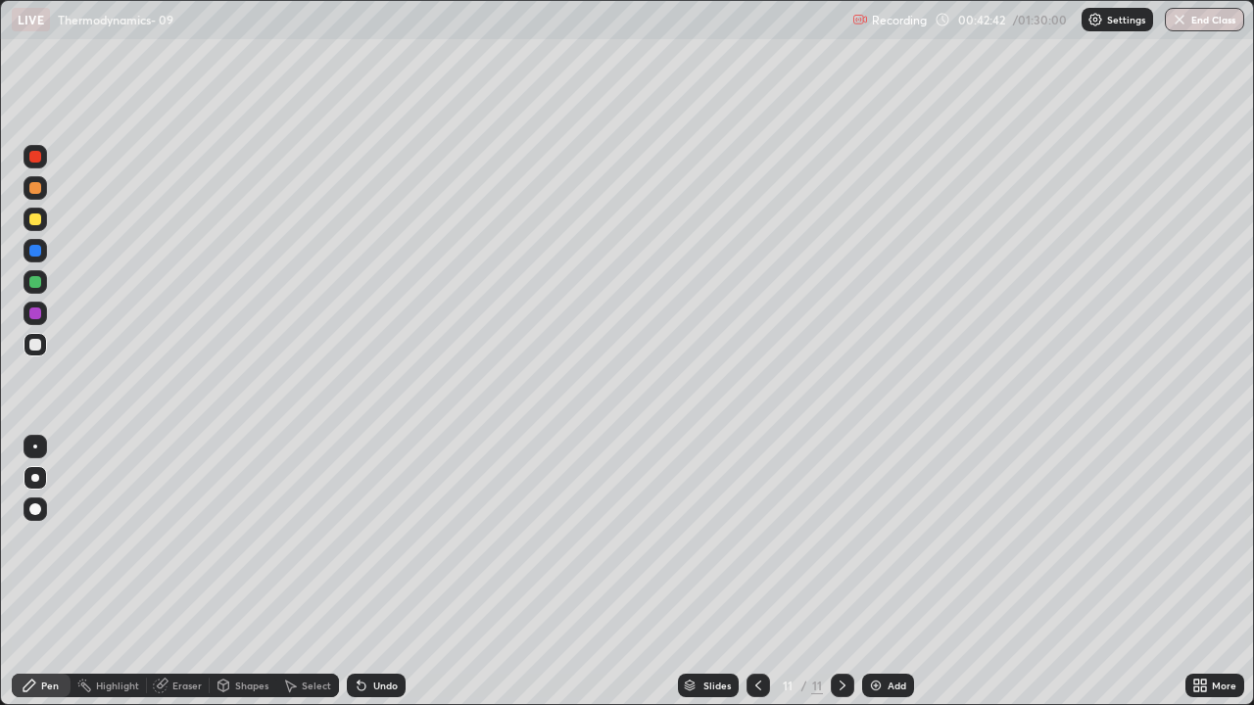
click at [756, 572] on icon at bounding box center [758, 686] width 16 height 16
click at [840, 572] on icon at bounding box center [843, 686] width 16 height 16
click at [881, 572] on img at bounding box center [876, 686] width 16 height 16
click at [757, 572] on icon at bounding box center [758, 686] width 16 height 16
click at [756, 572] on icon at bounding box center [758, 686] width 16 height 16
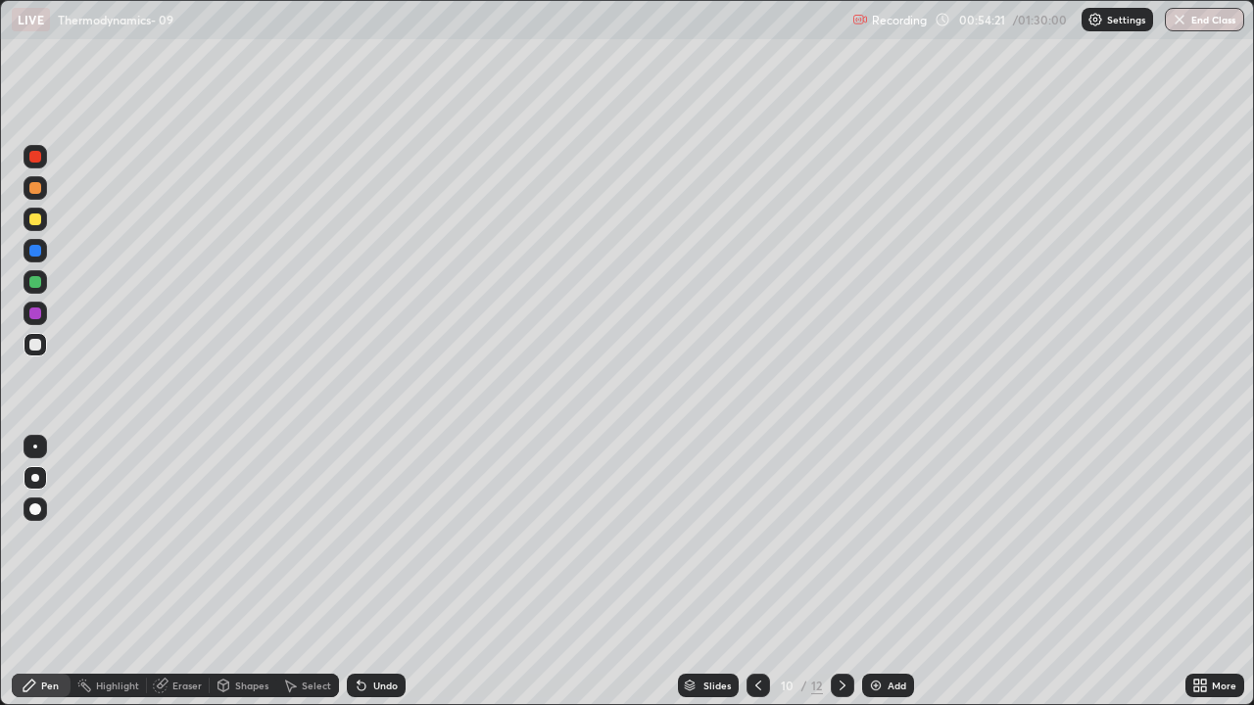
click at [840, 572] on icon at bounding box center [843, 686] width 6 height 10
click at [879, 572] on img at bounding box center [876, 686] width 16 height 16
click at [35, 193] on div at bounding box center [35, 188] width 12 height 12
click at [42, 347] on div at bounding box center [36, 345] width 24 height 24
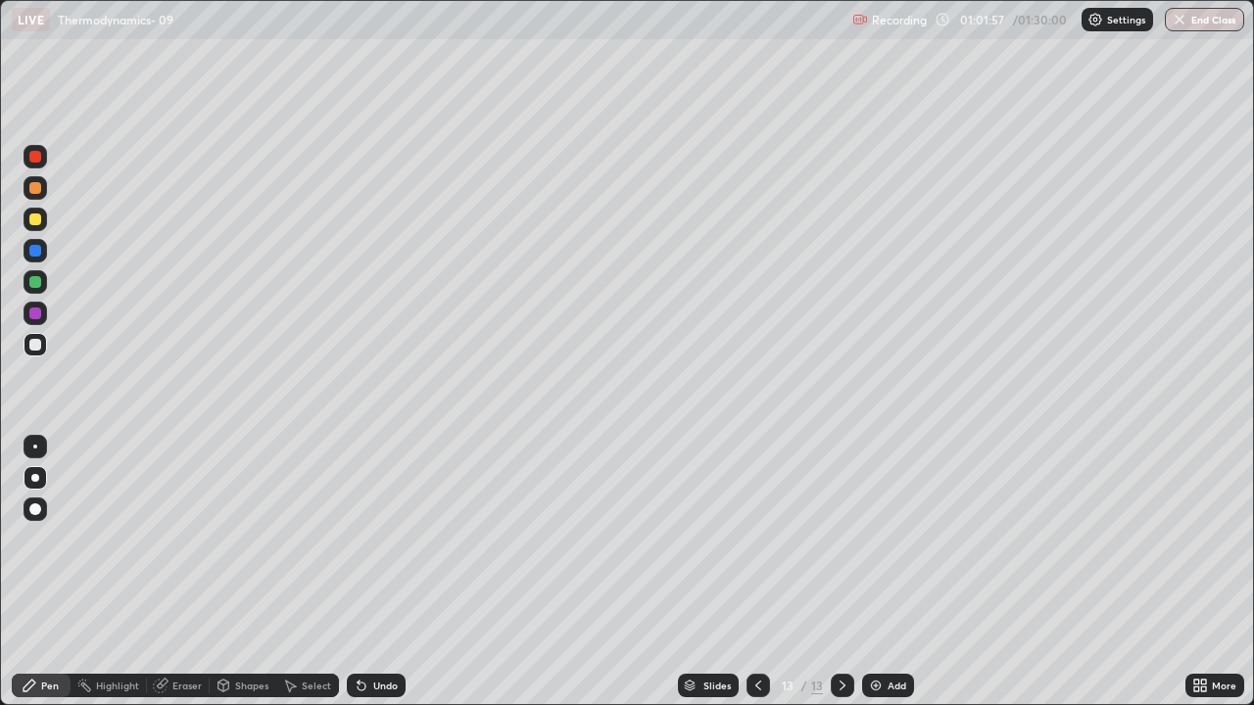
click at [880, 572] on img at bounding box center [876, 686] width 16 height 16
click at [35, 189] on div at bounding box center [35, 188] width 12 height 12
click at [245, 572] on div "Shapes" at bounding box center [251, 686] width 33 height 10
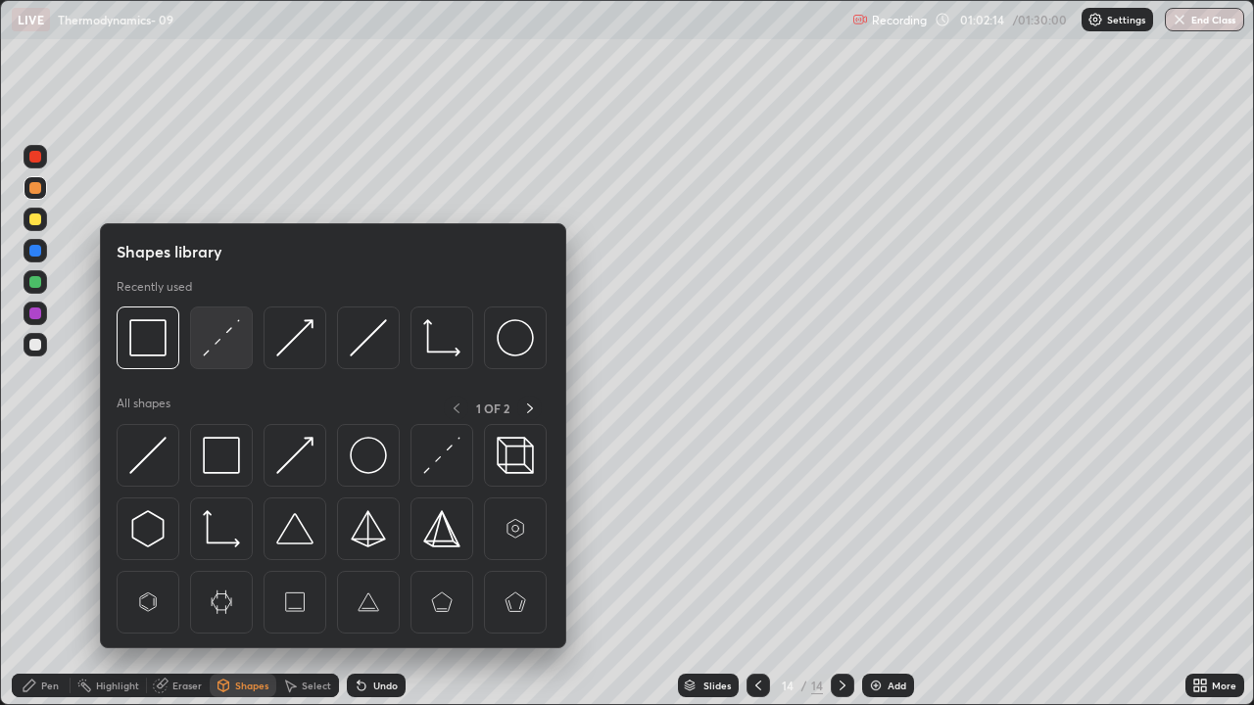
click at [220, 342] on img at bounding box center [221, 337] width 37 height 37
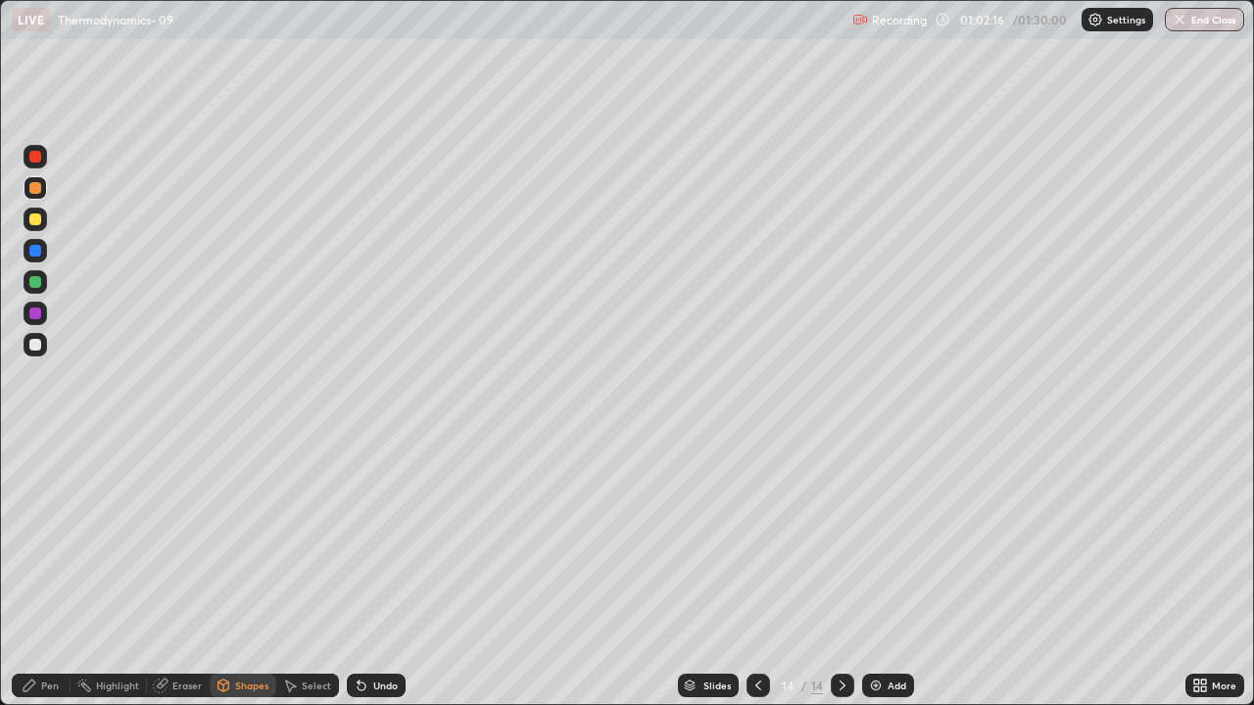
click at [41, 572] on div "Pen" at bounding box center [50, 686] width 18 height 10
click at [35, 346] on div at bounding box center [35, 345] width 12 height 12
click at [36, 283] on div at bounding box center [35, 282] width 12 height 12
click at [33, 347] on div at bounding box center [35, 345] width 12 height 12
click at [1184, 23] on img "button" at bounding box center [1180, 20] width 16 height 16
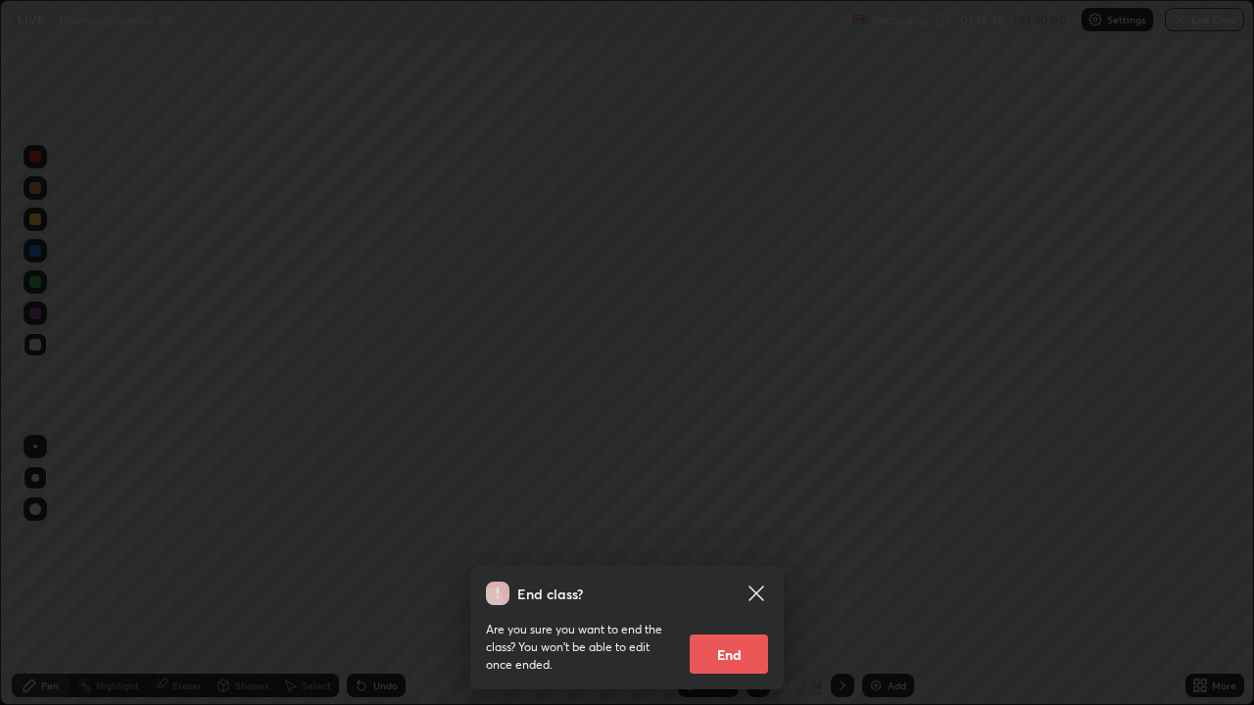
click at [732, 572] on button "End" at bounding box center [729, 654] width 78 height 39
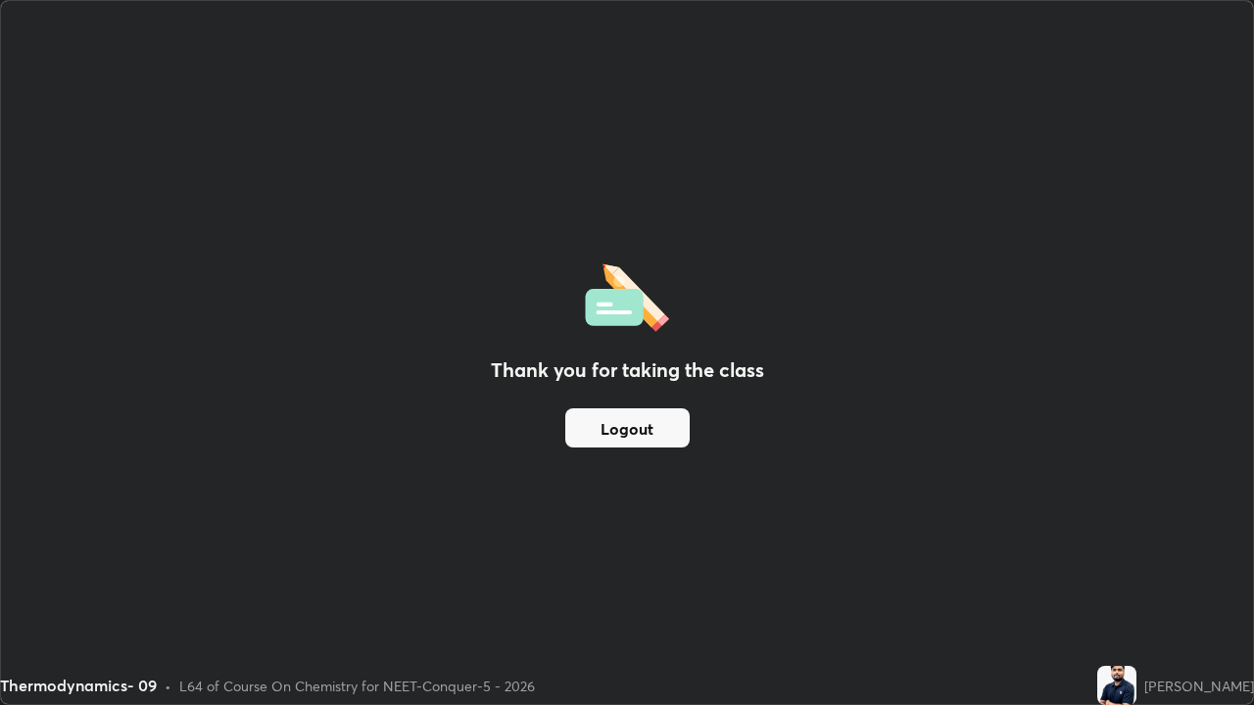
click at [652, 429] on button "Logout" at bounding box center [627, 427] width 124 height 39
